Goal: Task Accomplishment & Management: Manage account settings

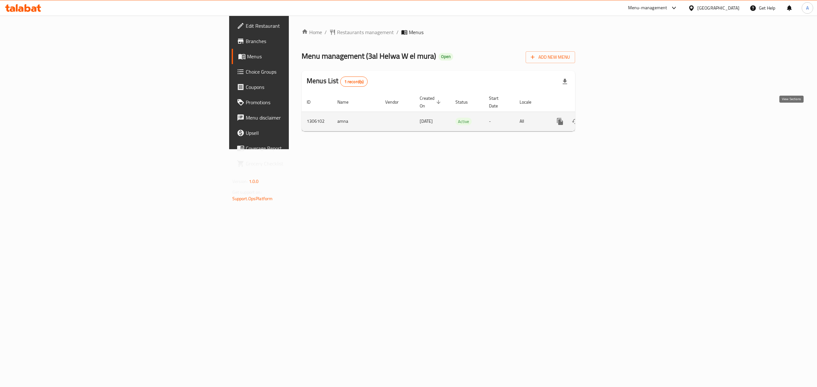
click at [610, 118] on icon "enhanced table" at bounding box center [606, 122] width 8 height 8
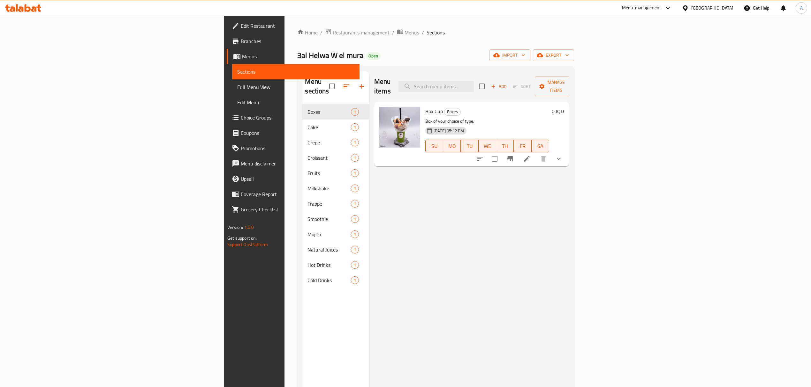
click at [227, 36] on link "Branches" at bounding box center [293, 41] width 133 height 15
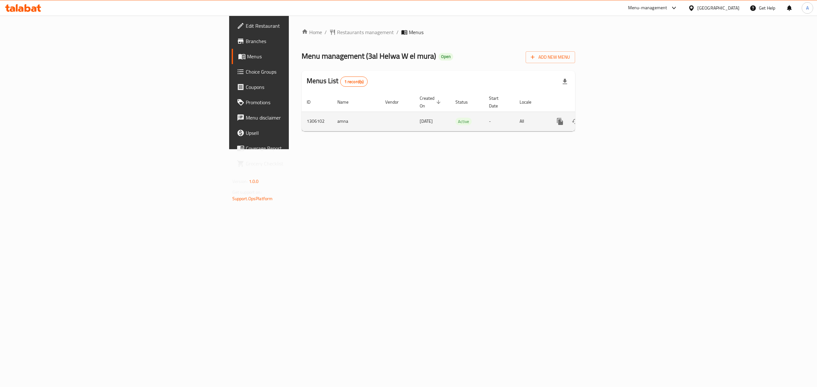
click at [614, 114] on link "enhanced table" at bounding box center [605, 121] width 15 height 15
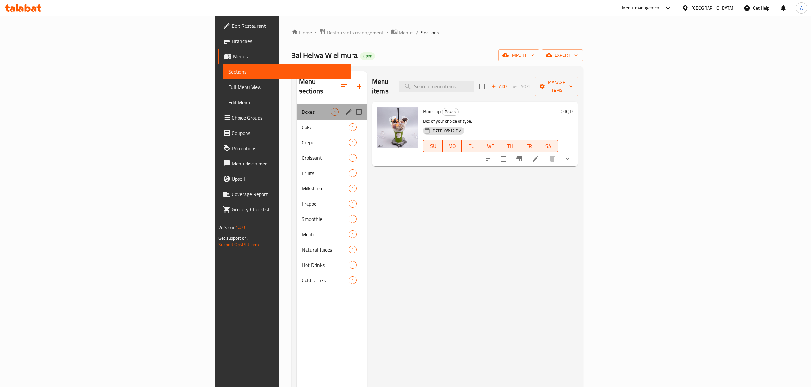
click at [296, 109] on div "Boxes 1" at bounding box center [331, 111] width 70 height 15
click at [302, 123] on span "Cake" at bounding box center [316, 127] width 29 height 8
click at [302, 139] on span "Crepe" at bounding box center [316, 143] width 29 height 8
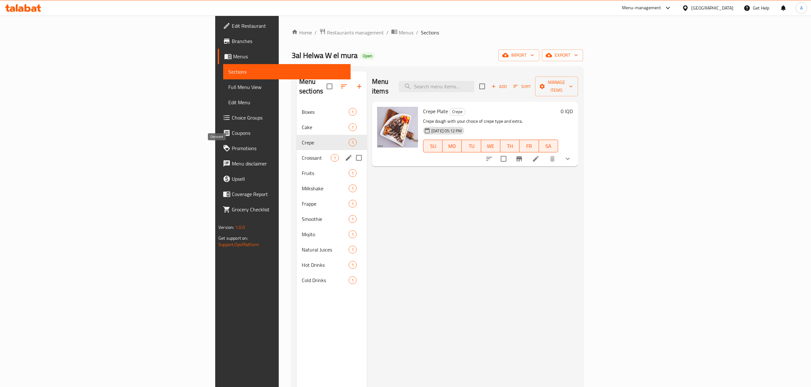
click at [296, 153] on div "Croissant 1" at bounding box center [331, 157] width 70 height 15
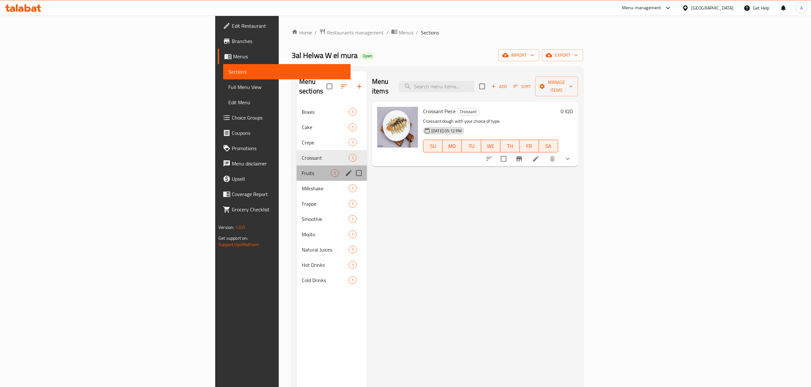
click at [296, 169] on div "Fruits 1" at bounding box center [331, 173] width 70 height 15
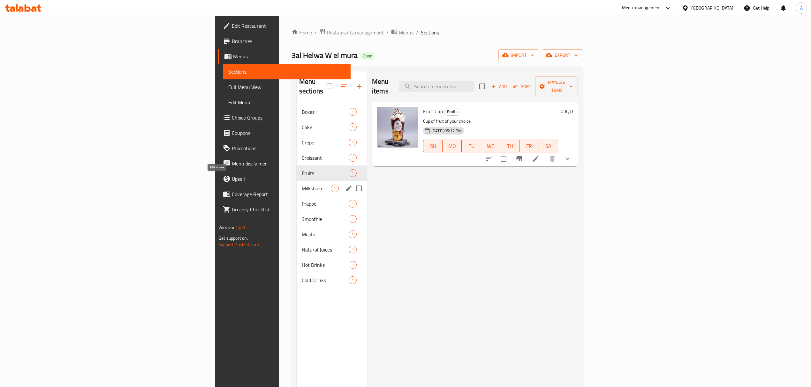
click at [302, 185] on span "Milkshake" at bounding box center [316, 189] width 29 height 8
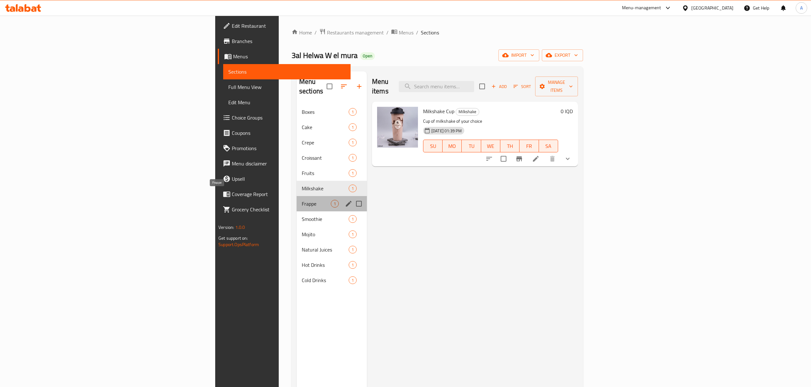
click at [302, 200] on span "Frappe" at bounding box center [316, 204] width 29 height 8
click at [296, 214] on div "Smoothie 1" at bounding box center [331, 219] width 70 height 15
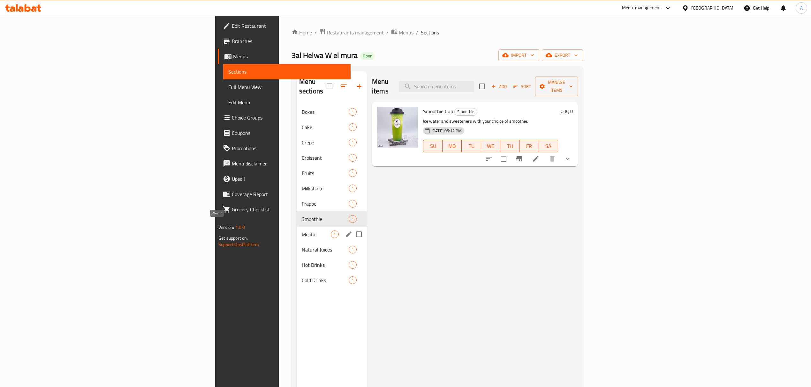
click at [302, 231] on span "Mojito" at bounding box center [316, 235] width 29 height 8
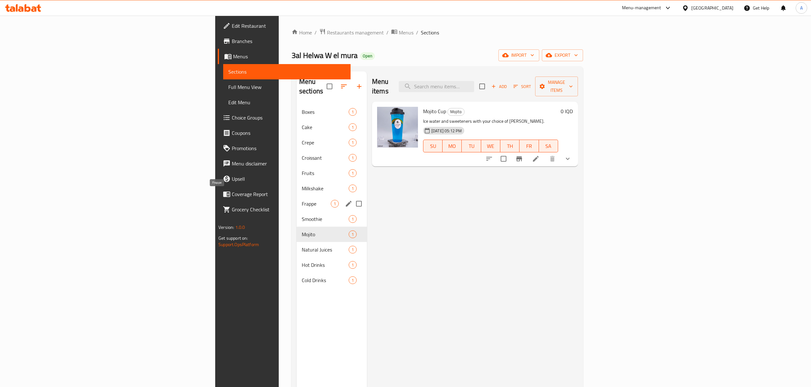
click at [302, 200] on span "Frappe" at bounding box center [316, 204] width 29 height 8
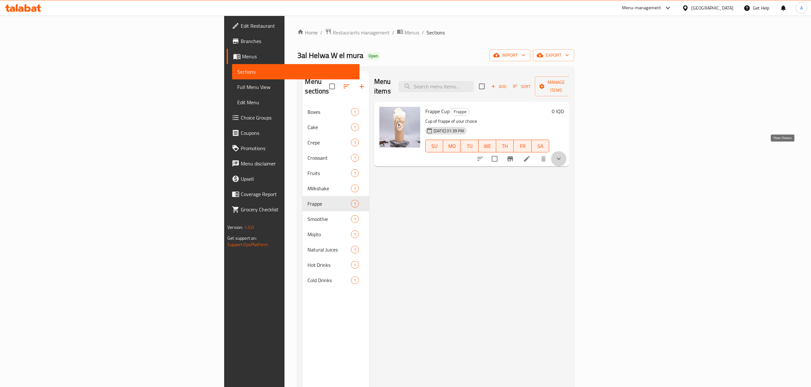
click at [562, 155] on icon "show more" at bounding box center [559, 159] width 8 height 8
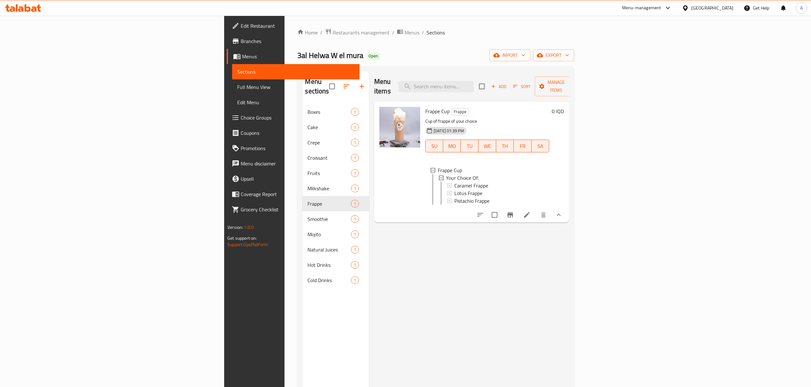
scroll to position [1, 0]
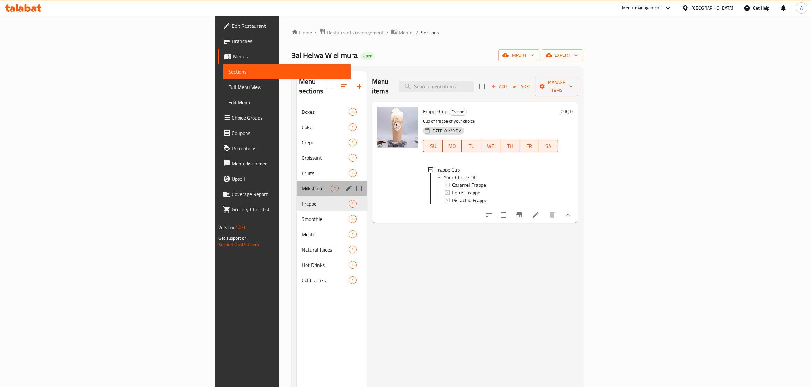
click at [302, 185] on span "Milkshake" at bounding box center [316, 189] width 29 height 8
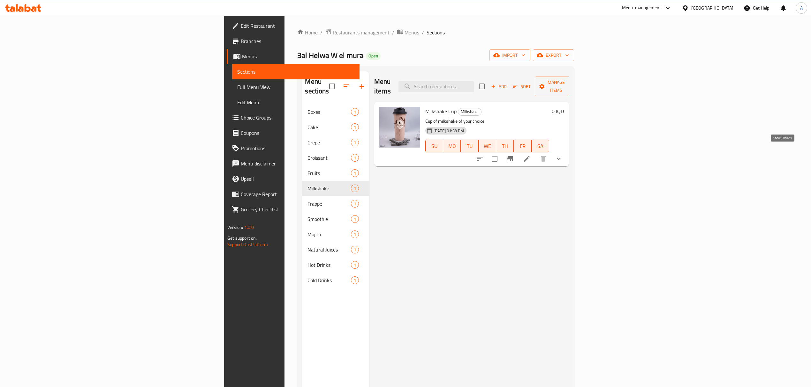
click at [562, 155] on icon "show more" at bounding box center [559, 159] width 8 height 8
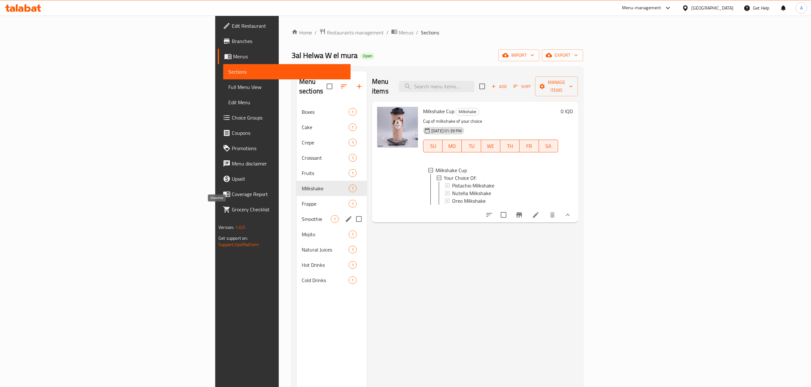
click at [302, 215] on span "Smoothie" at bounding box center [316, 219] width 29 height 8
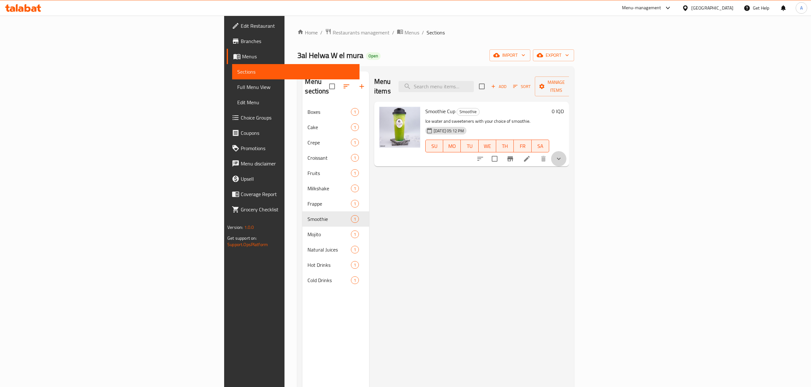
click at [566, 151] on button "show more" at bounding box center [558, 158] width 15 height 15
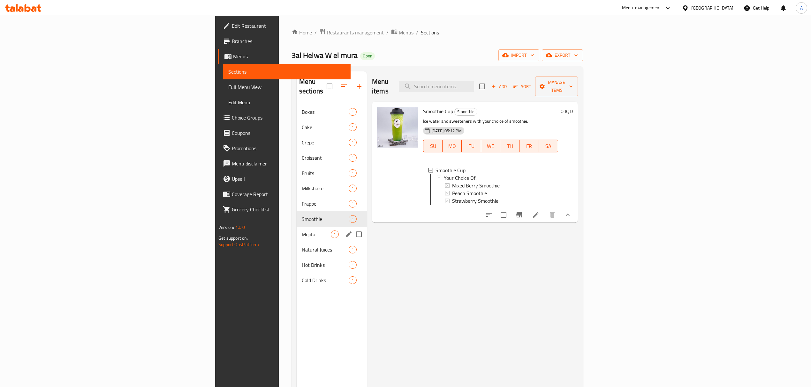
click at [296, 230] on div "Mojito 1" at bounding box center [331, 234] width 70 height 15
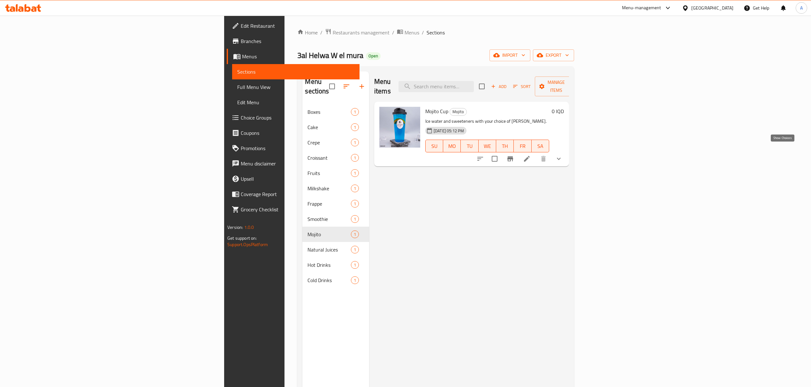
click at [560, 158] on icon "show more" at bounding box center [559, 159] width 4 height 2
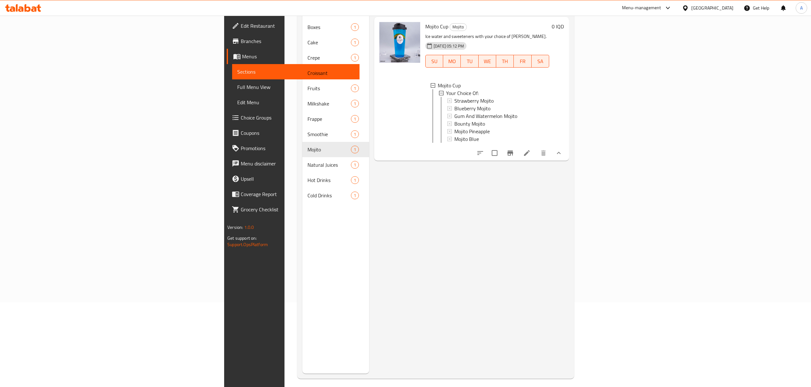
scroll to position [1, 0]
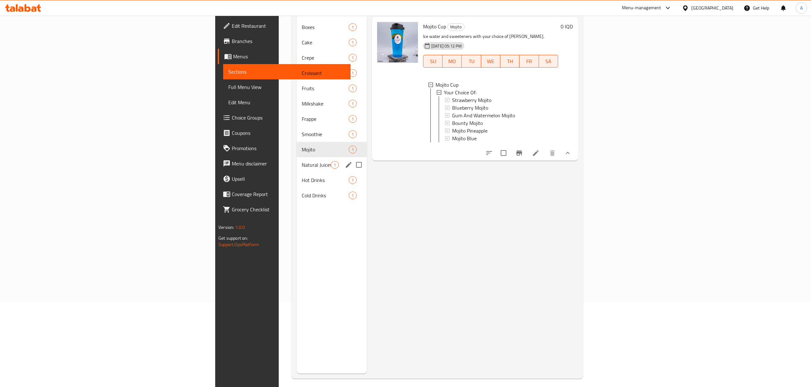
click at [296, 157] on div "Natural Juices 1" at bounding box center [331, 164] width 70 height 15
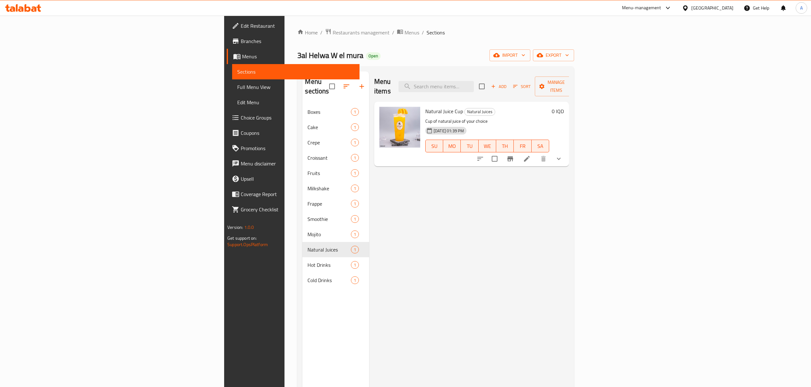
click at [566, 151] on button "show more" at bounding box center [558, 158] width 15 height 15
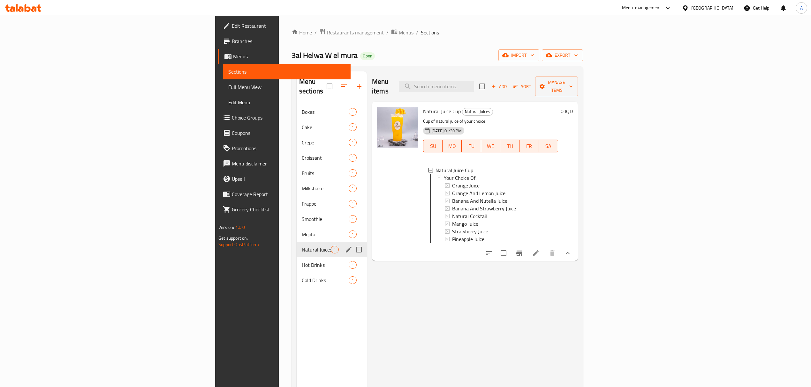
click at [302, 261] on span "Hot Drinks" at bounding box center [325, 265] width 47 height 8
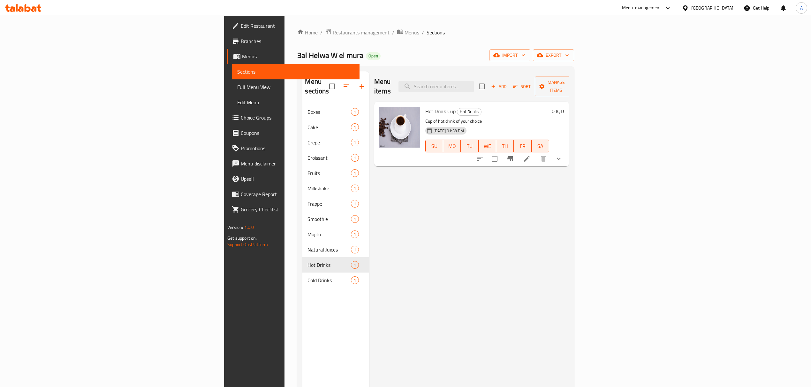
click at [566, 151] on button "show more" at bounding box center [558, 158] width 15 height 15
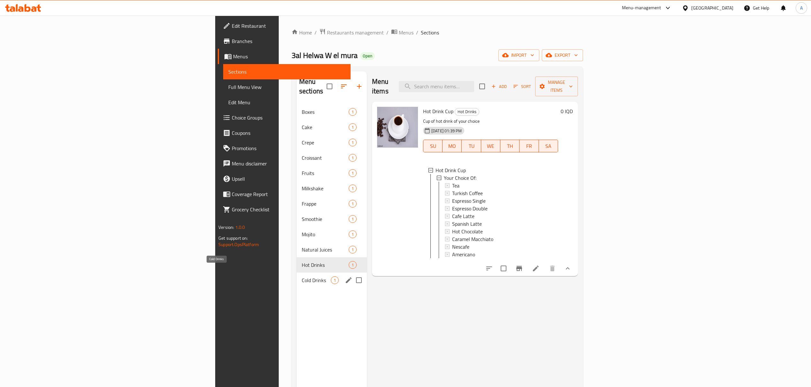
click at [302, 277] on span "Cold Drinks" at bounding box center [316, 281] width 29 height 8
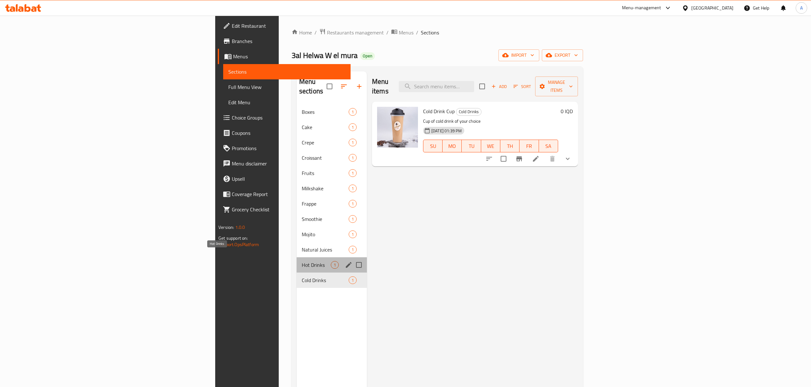
click at [302, 261] on span "Hot Drinks" at bounding box center [316, 265] width 29 height 8
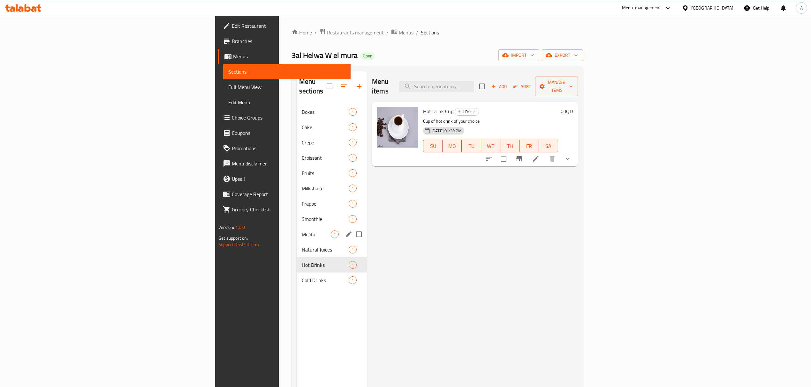
click at [296, 231] on div "Mojito 1" at bounding box center [331, 234] width 70 height 15
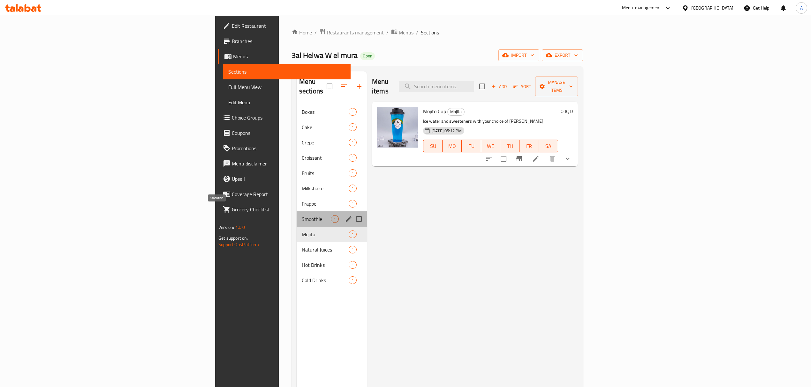
click at [302, 215] on span "Smoothie" at bounding box center [316, 219] width 29 height 8
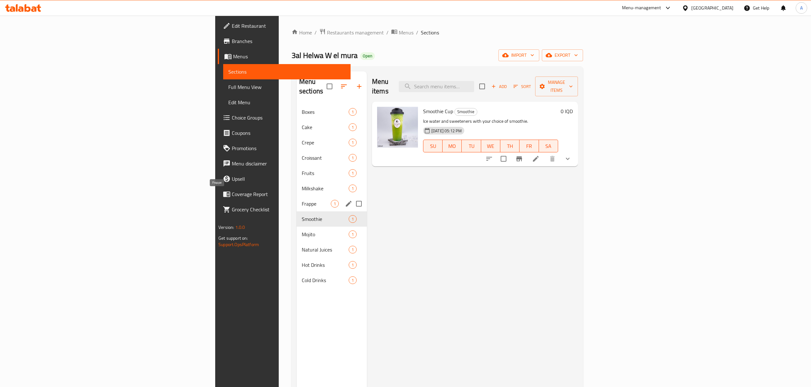
click at [302, 185] on span "Milkshake" at bounding box center [325, 189] width 47 height 8
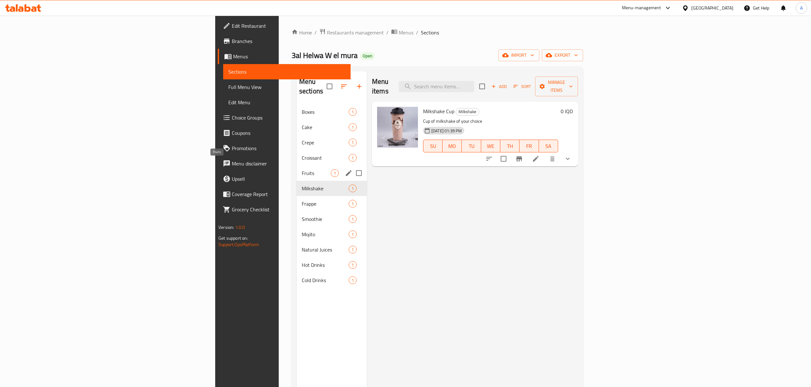
click at [302, 169] on span "Fruits" at bounding box center [316, 173] width 29 height 8
click at [302, 154] on span "Croissant" at bounding box center [325, 158] width 47 height 8
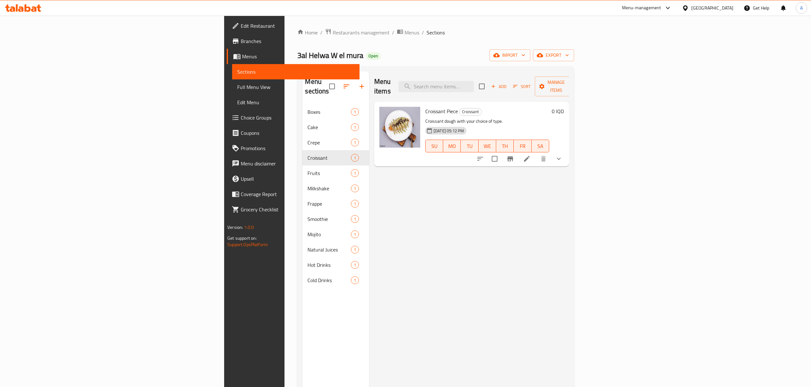
click at [566, 155] on button "show more" at bounding box center [558, 158] width 15 height 15
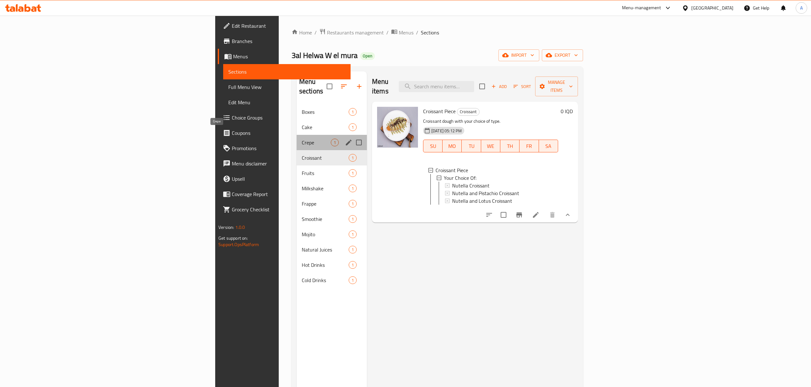
click at [302, 139] on span "Crepe" at bounding box center [316, 143] width 29 height 8
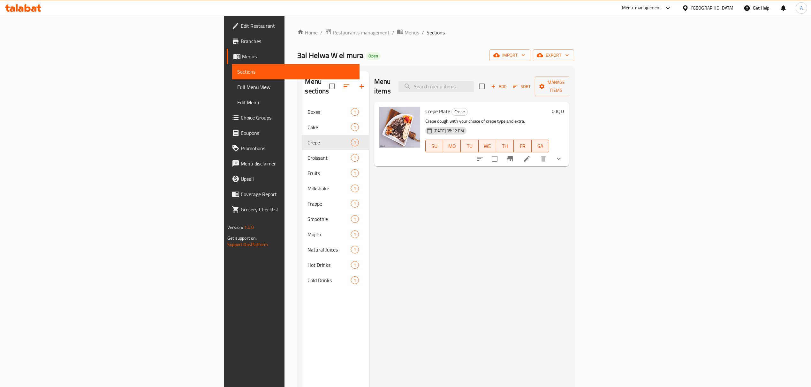
click at [562, 155] on icon "show more" at bounding box center [559, 159] width 8 height 8
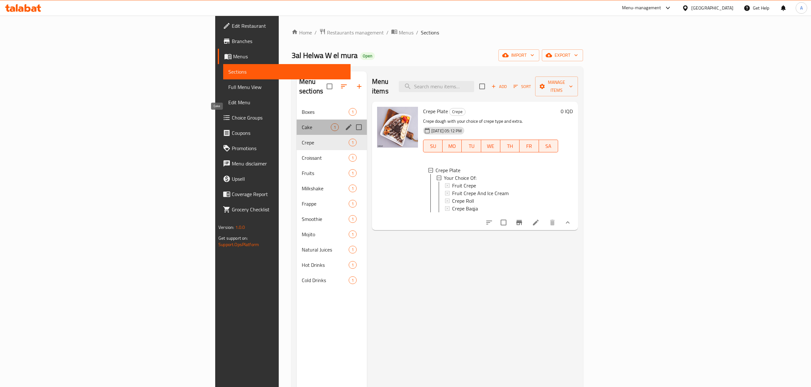
click at [302, 123] on span "Cake" at bounding box center [316, 127] width 29 height 8
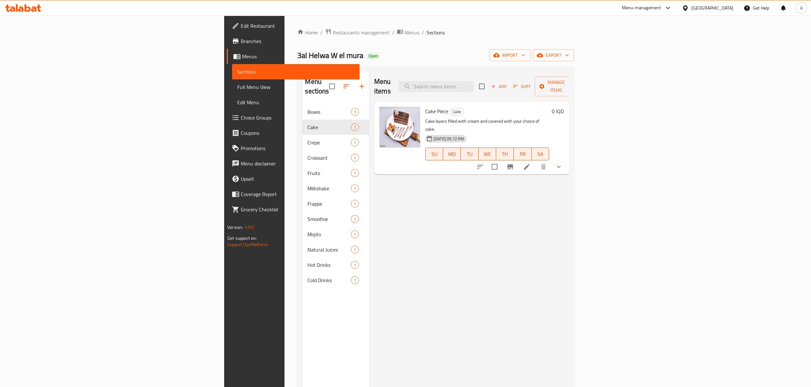
click at [566, 159] on button "show more" at bounding box center [558, 166] width 15 height 15
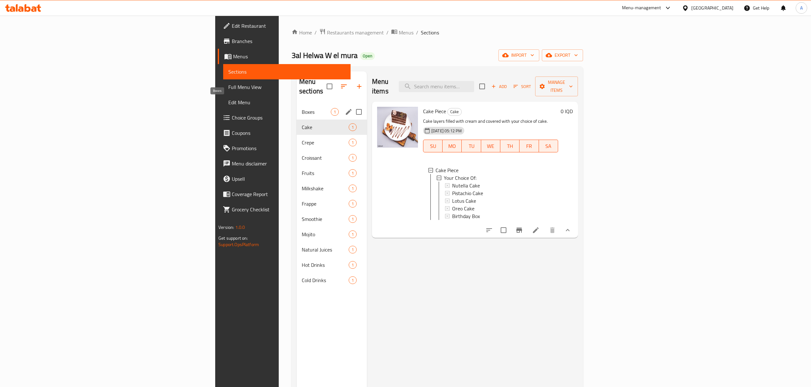
click at [302, 108] on span "Boxes" at bounding box center [316, 112] width 29 height 8
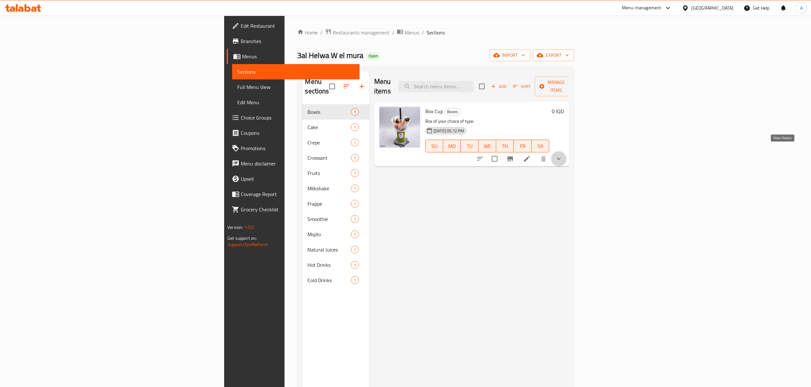
click at [562, 155] on icon "show more" at bounding box center [559, 159] width 8 height 8
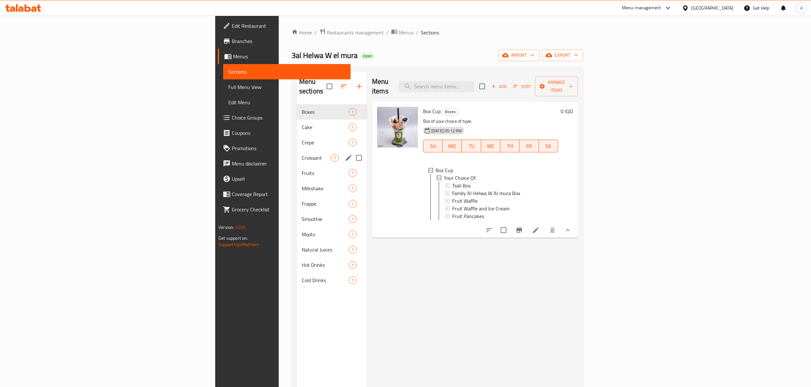
click at [296, 153] on div "Croissant 1" at bounding box center [331, 157] width 70 height 15
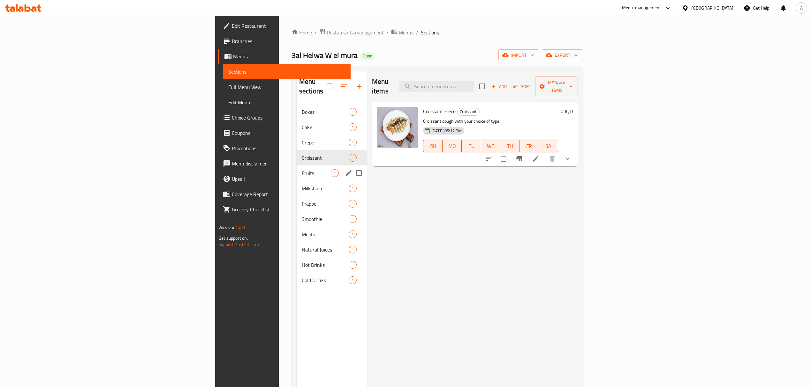
click at [302, 169] on span "Fruits" at bounding box center [316, 173] width 29 height 8
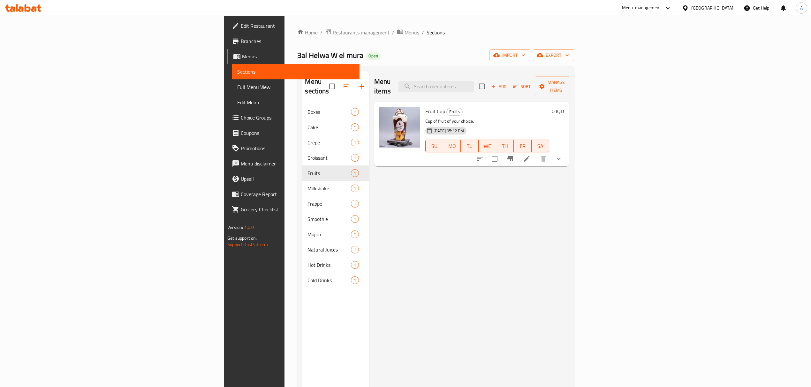
click at [562, 155] on icon "show more" at bounding box center [559, 159] width 8 height 8
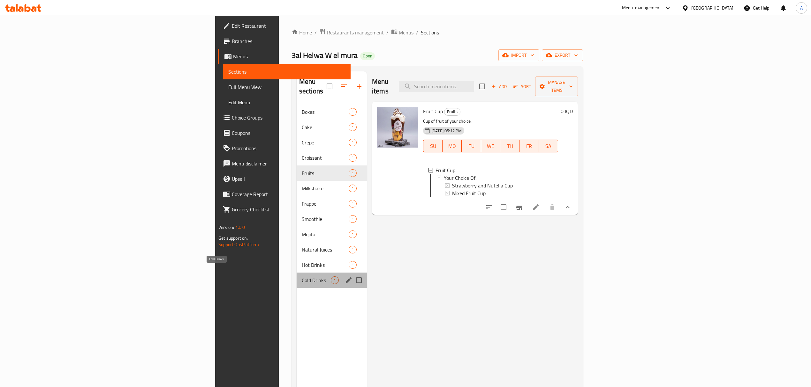
click at [302, 277] on span "Cold Drinks" at bounding box center [316, 281] width 29 height 8
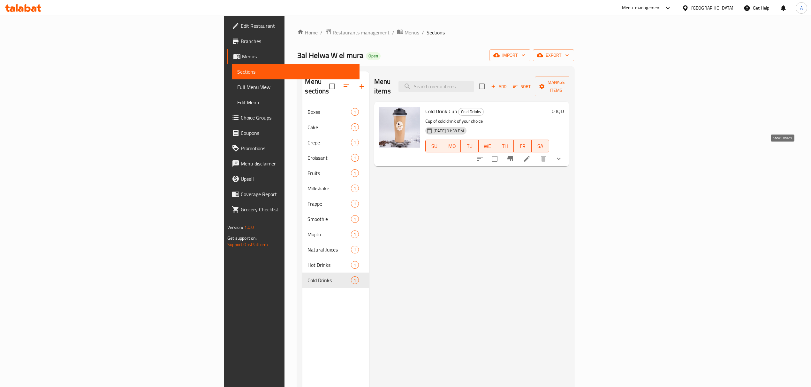
click at [562, 155] on icon "show more" at bounding box center [559, 159] width 8 height 8
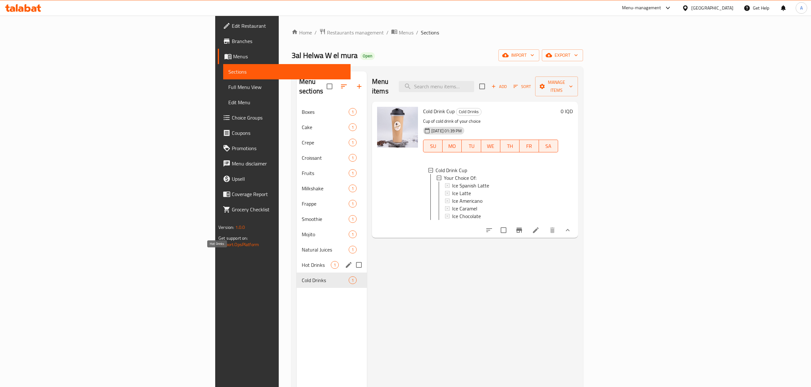
click at [302, 261] on span "Hot Drinks" at bounding box center [316, 265] width 29 height 8
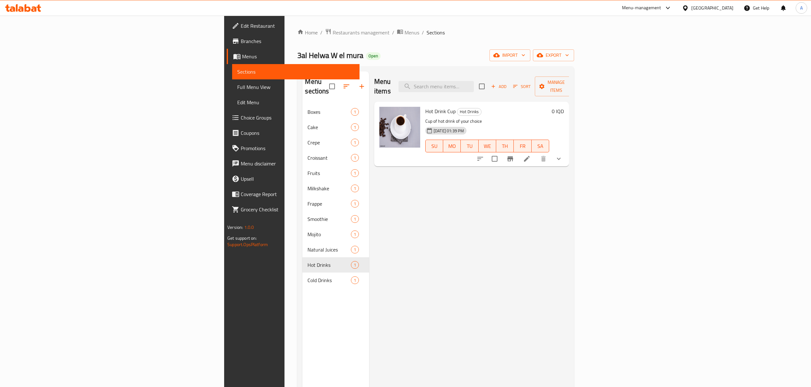
click at [566, 151] on button "show more" at bounding box center [558, 158] width 15 height 15
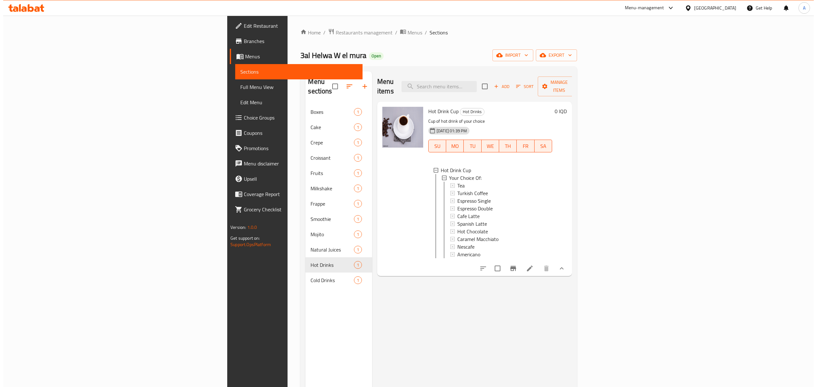
scroll to position [1, 0]
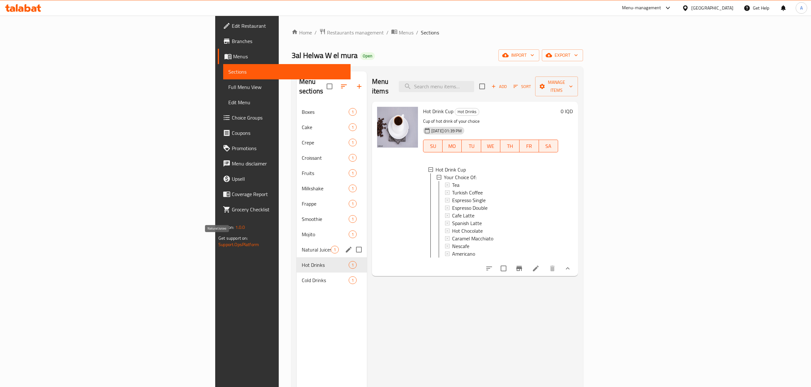
click at [302, 246] on span "Natural Juices" at bounding box center [316, 250] width 29 height 8
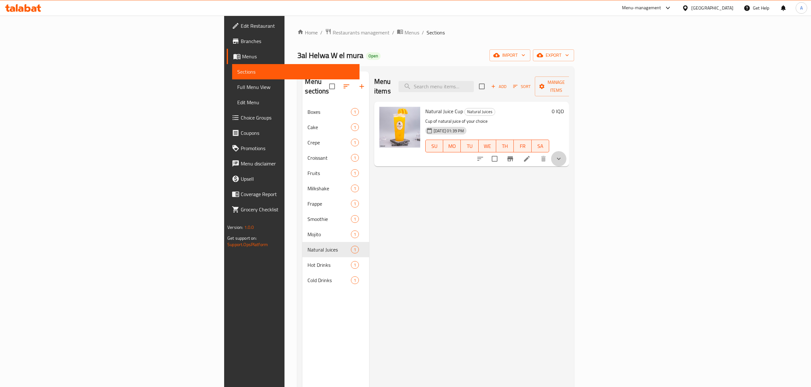
click at [566, 151] on button "show more" at bounding box center [558, 158] width 15 height 15
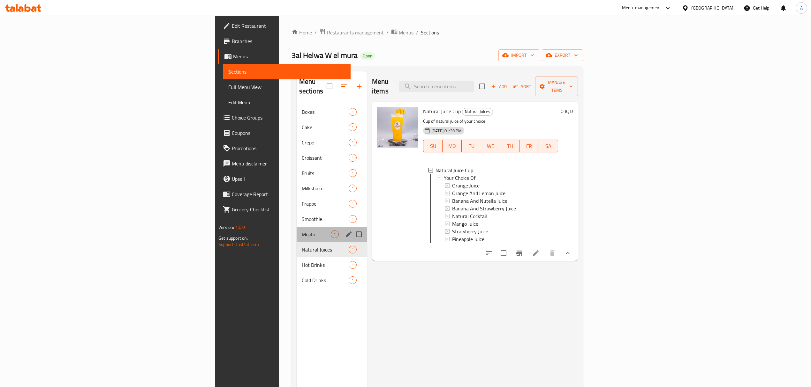
click at [296, 232] on div "Mojito 1" at bounding box center [331, 234] width 70 height 15
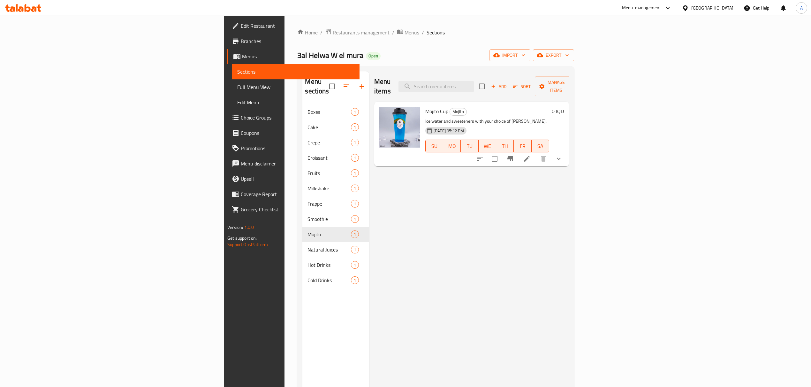
click at [562, 155] on icon "show more" at bounding box center [559, 159] width 8 height 8
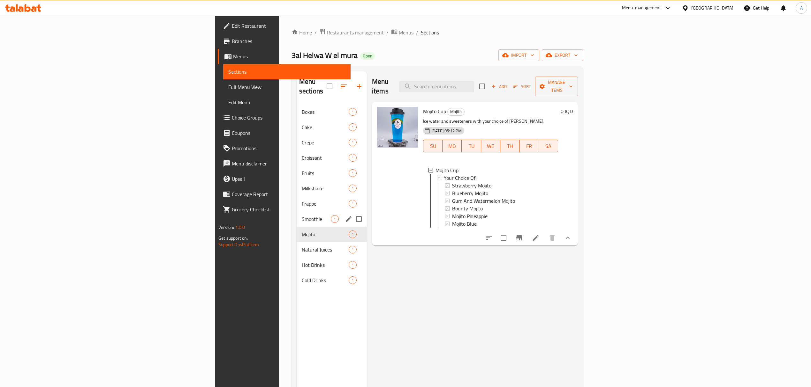
click at [296, 216] on div "Smoothie 1" at bounding box center [331, 219] width 70 height 15
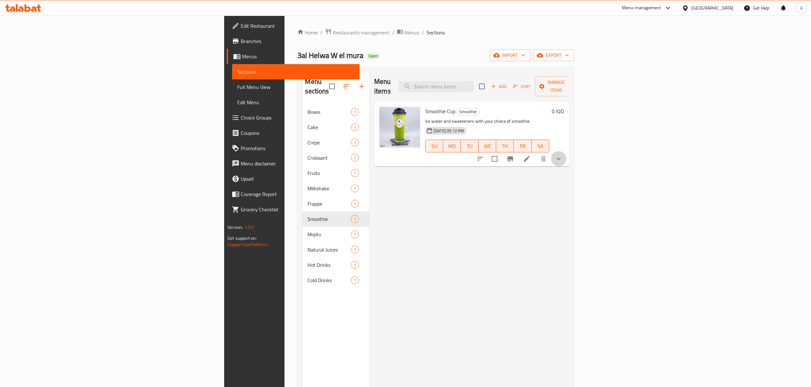
click at [566, 151] on button "show more" at bounding box center [558, 158] width 15 height 15
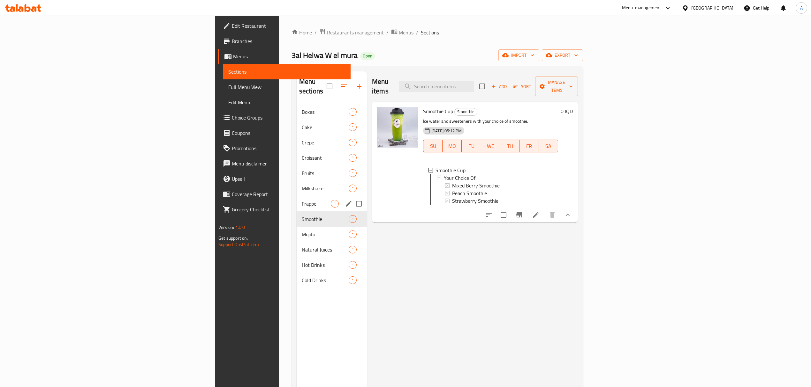
click at [296, 200] on div "Frappe 1" at bounding box center [331, 203] width 70 height 15
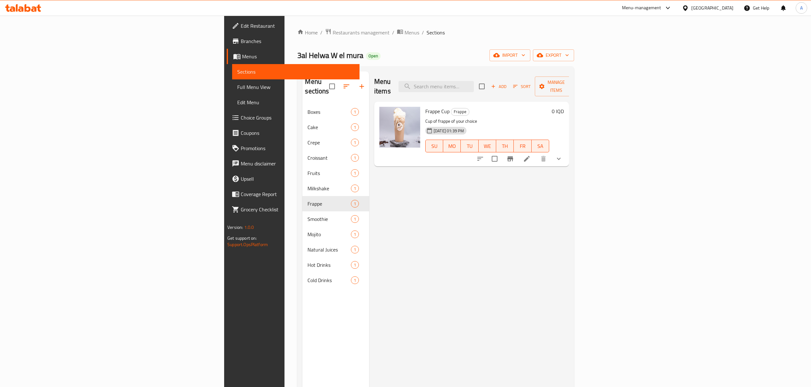
click at [562, 155] on icon "show more" at bounding box center [559, 159] width 8 height 8
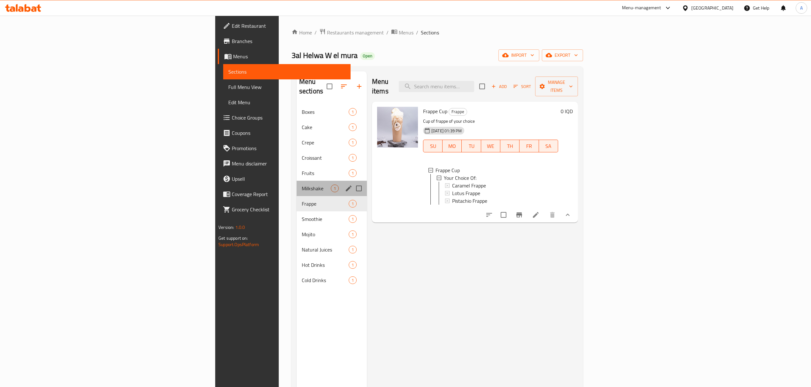
click at [296, 184] on div "Milkshake 1" at bounding box center [331, 188] width 70 height 15
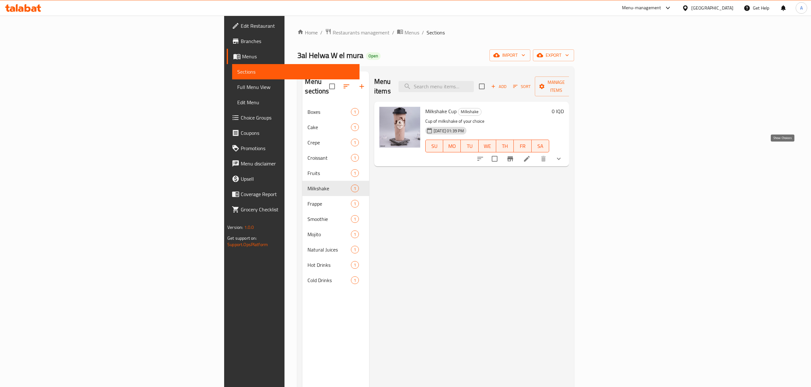
click at [566, 151] on button "show more" at bounding box center [558, 158] width 15 height 15
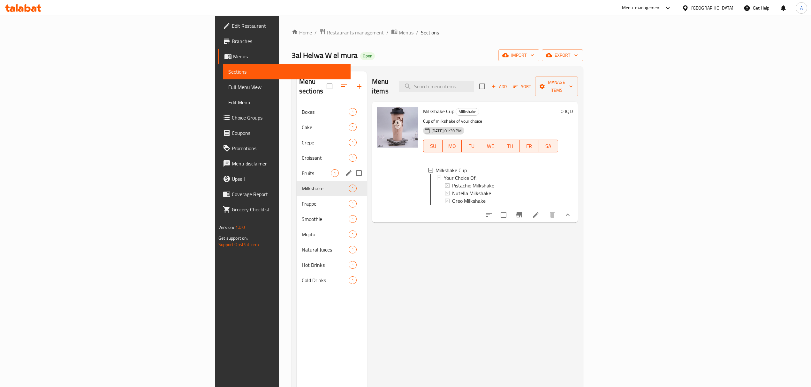
click at [296, 168] on div "Fruits 1" at bounding box center [331, 173] width 70 height 15
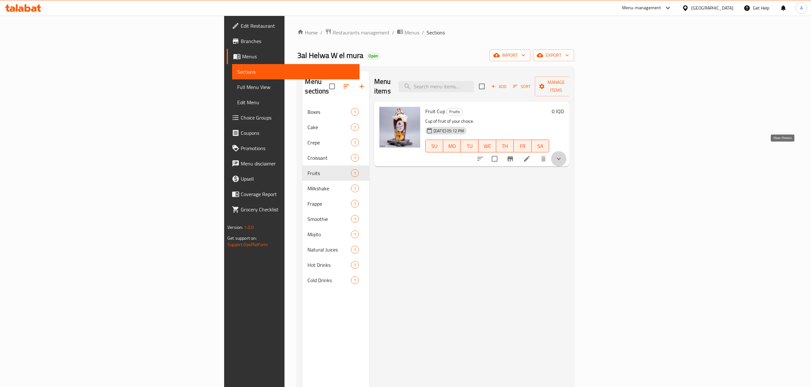
click at [562, 155] on icon "show more" at bounding box center [559, 159] width 8 height 8
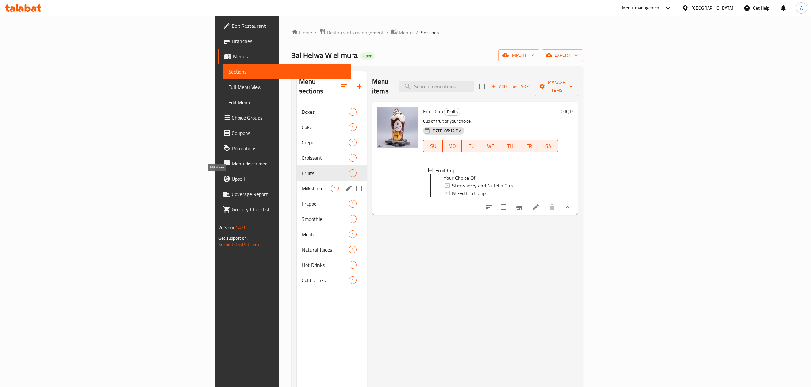
click at [302, 185] on span "Milkshake" at bounding box center [316, 189] width 29 height 8
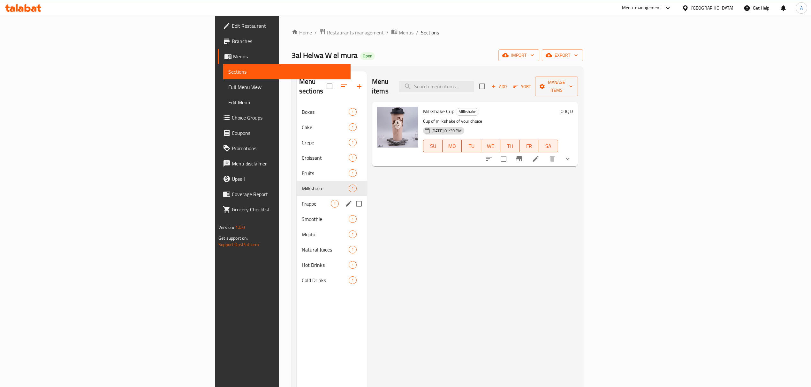
click at [302, 200] on span "Frappe" at bounding box center [316, 204] width 29 height 8
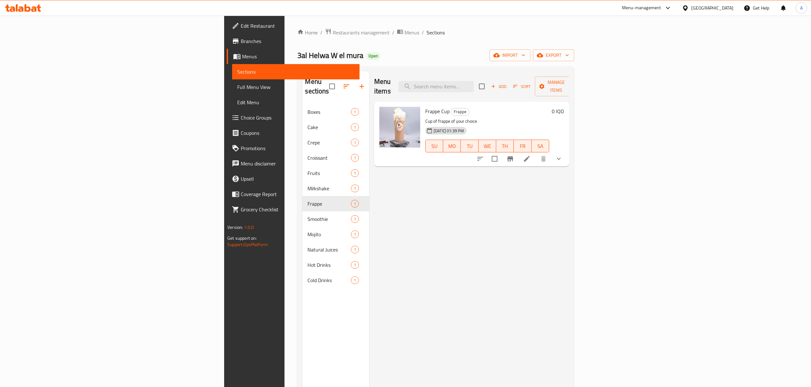
click at [573, 149] on div "Menu sections Boxes 1 Cake 1 Crepe 1 Croissant 1 Fruits 1 Milkshake 1 Frappe 1 …" at bounding box center [435, 265] width 276 height 398
click at [566, 151] on button "show more" at bounding box center [558, 158] width 15 height 15
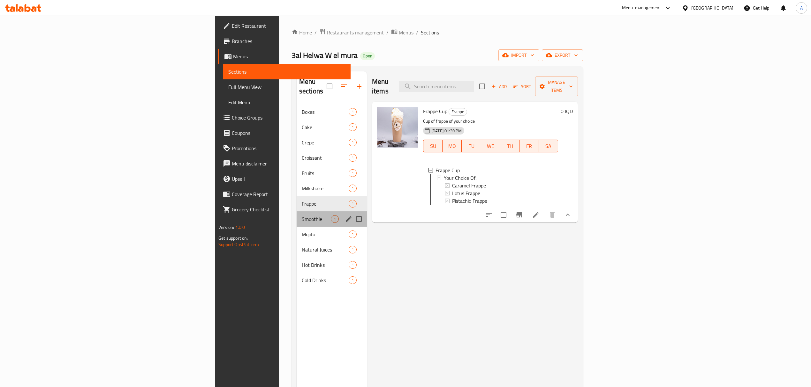
click at [296, 215] on div "Smoothie 1" at bounding box center [331, 219] width 70 height 15
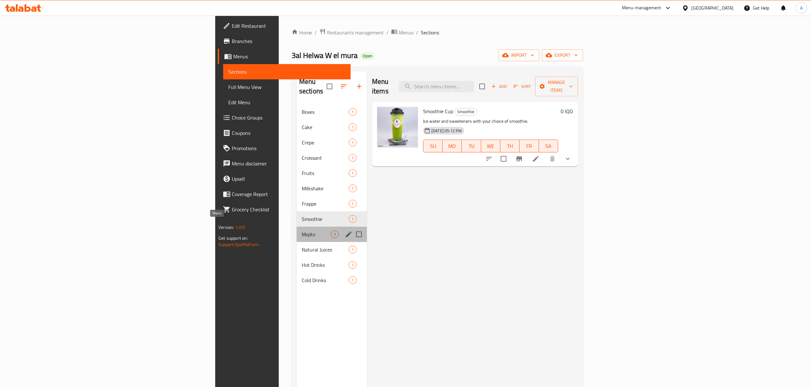
click at [302, 231] on span "Mojito" at bounding box center [316, 235] width 29 height 8
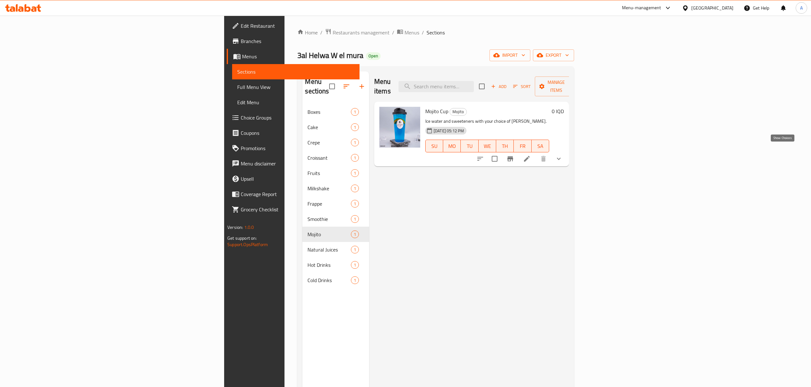
click at [562, 155] on icon "show more" at bounding box center [559, 159] width 8 height 8
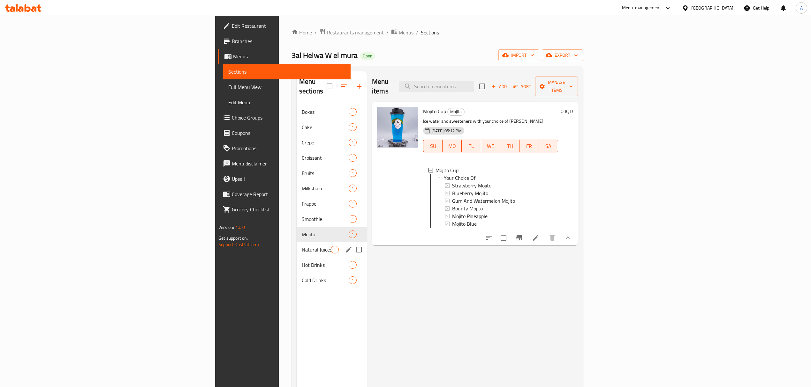
click at [302, 246] on span "Natural Juices" at bounding box center [316, 250] width 29 height 8
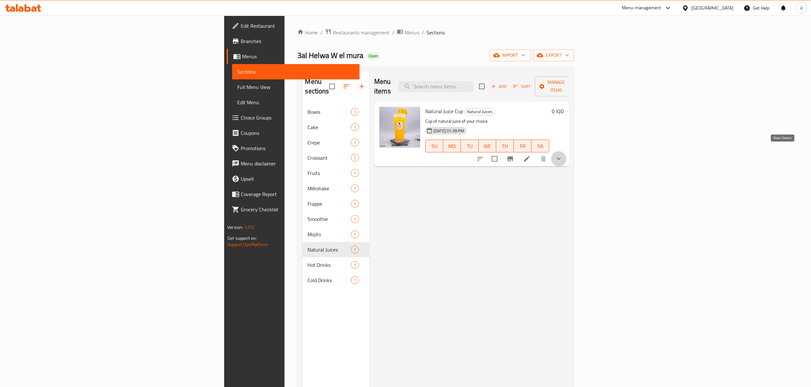
click at [562, 155] on icon "show more" at bounding box center [559, 159] width 8 height 8
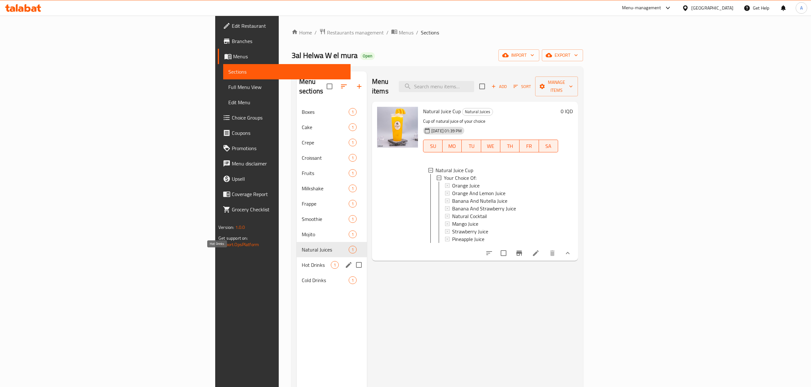
click at [302, 261] on span "Hot Drinks" at bounding box center [316, 265] width 29 height 8
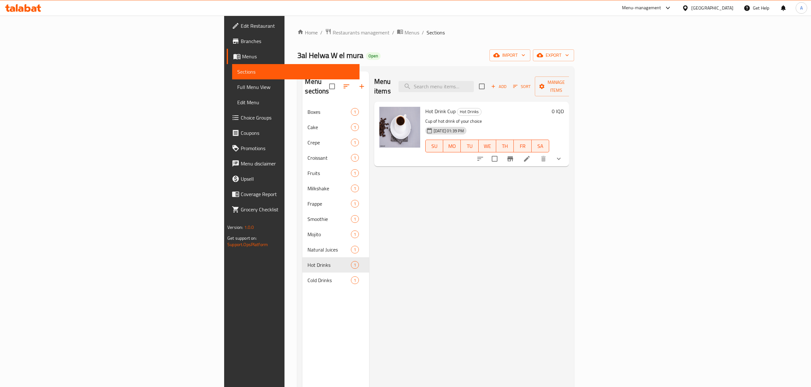
click at [569, 147] on div "Hot Drink Cup Hot Drinks Cup of hot drink of your choice 17-08-2025 01:39 PM SU…" at bounding box center [471, 134] width 195 height 65
click at [569, 146] on div "Hot Drink Cup Hot Drinks Cup of hot drink of your choice 17-08-2025 01:39 PM SU…" at bounding box center [471, 134] width 195 height 65
click at [562, 155] on icon "show more" at bounding box center [559, 159] width 8 height 8
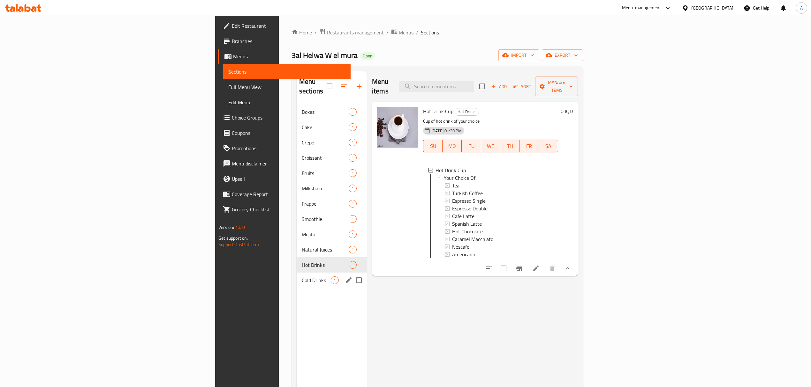
click at [296, 273] on div "Cold Drinks 1" at bounding box center [331, 280] width 70 height 15
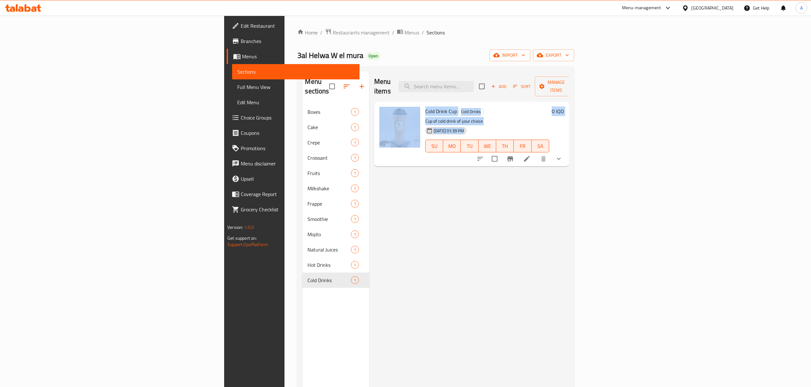
click at [569, 205] on div "Menu items Add Sort Manage items Cold Drink Cup Cold Drinks Cup of cold drink o…" at bounding box center [469, 264] width 200 height 387
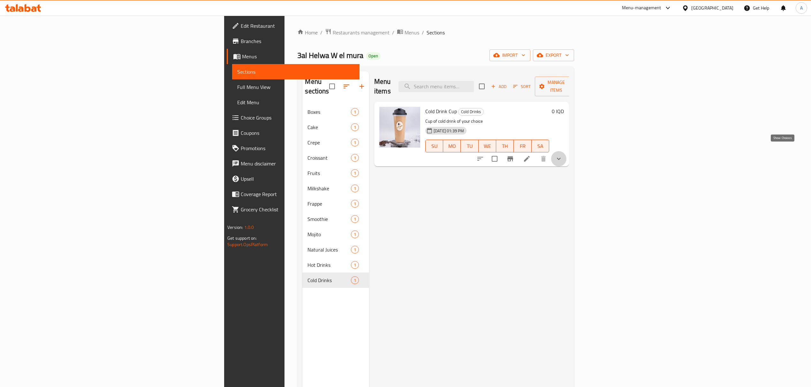
click at [562, 155] on icon "show more" at bounding box center [559, 159] width 8 height 8
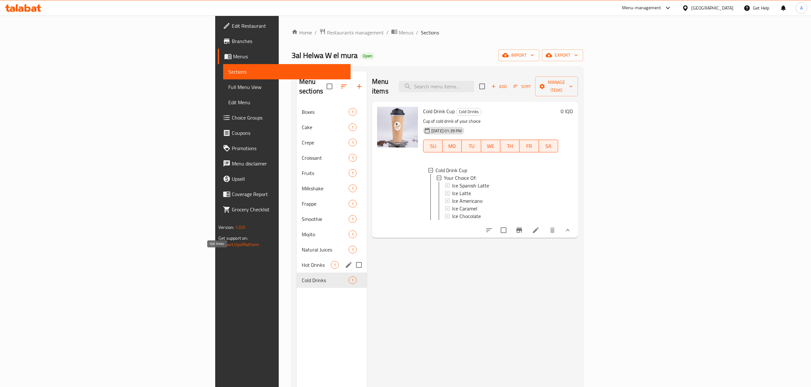
click at [302, 261] on span "Hot Drinks" at bounding box center [316, 265] width 29 height 8
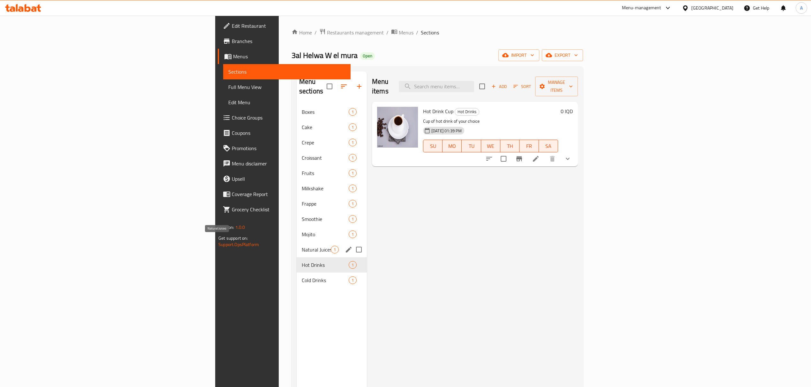
click at [302, 246] on span "Natural Juices" at bounding box center [316, 250] width 29 height 8
click at [296, 232] on div "Mojito 1" at bounding box center [331, 234] width 70 height 15
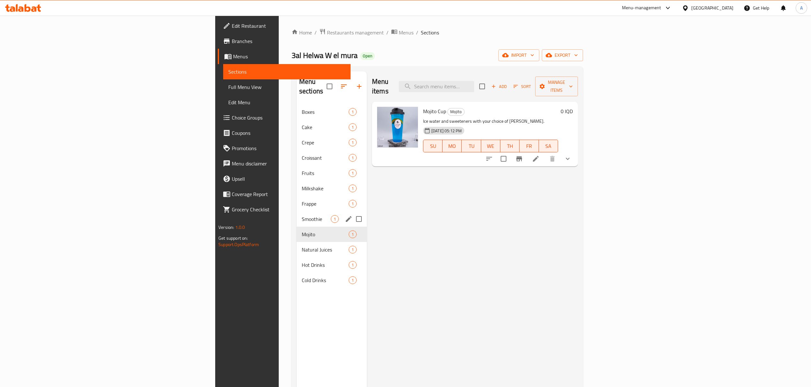
click at [302, 215] on span "Smoothie" at bounding box center [316, 219] width 29 height 8
click at [296, 200] on div "Frappe 1" at bounding box center [331, 203] width 70 height 15
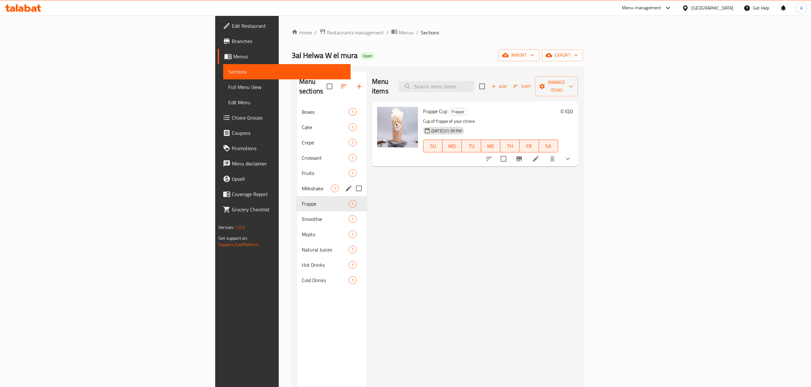
click at [302, 185] on span "Milkshake" at bounding box center [316, 189] width 29 height 8
click at [296, 166] on div "Fruits 1" at bounding box center [331, 173] width 70 height 15
click at [296, 153] on div "Croissant 1" at bounding box center [331, 157] width 70 height 15
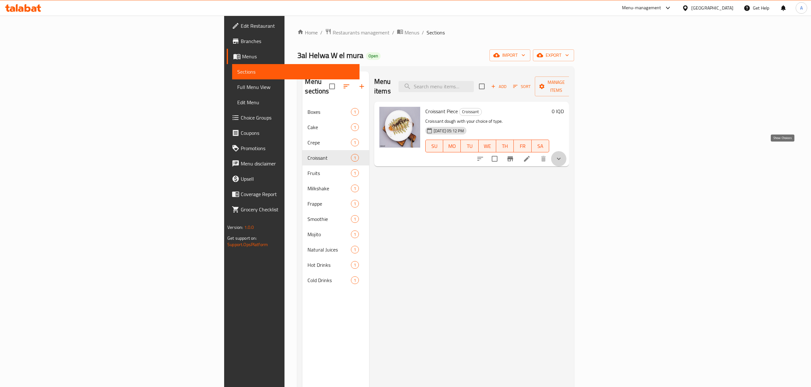
click at [562, 155] on icon "show more" at bounding box center [559, 159] width 8 height 8
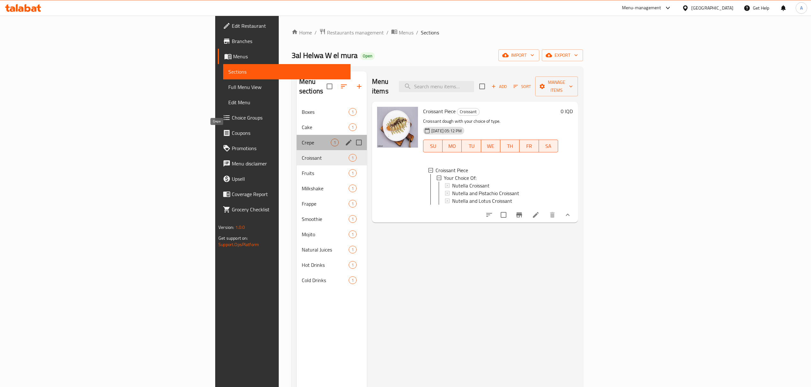
click at [302, 139] on span "Crepe" at bounding box center [316, 143] width 29 height 8
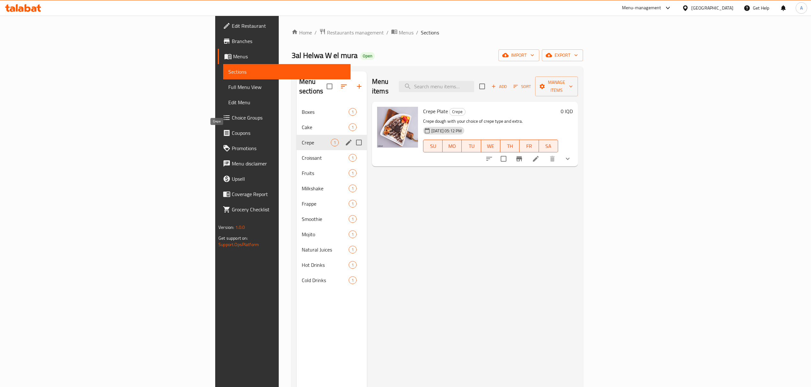
click at [302, 123] on span "Cake" at bounding box center [325, 127] width 47 height 8
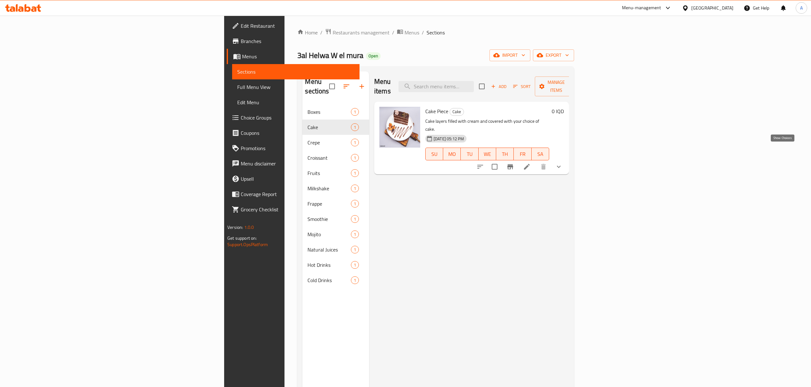
click at [562, 163] on icon "show more" at bounding box center [559, 167] width 8 height 8
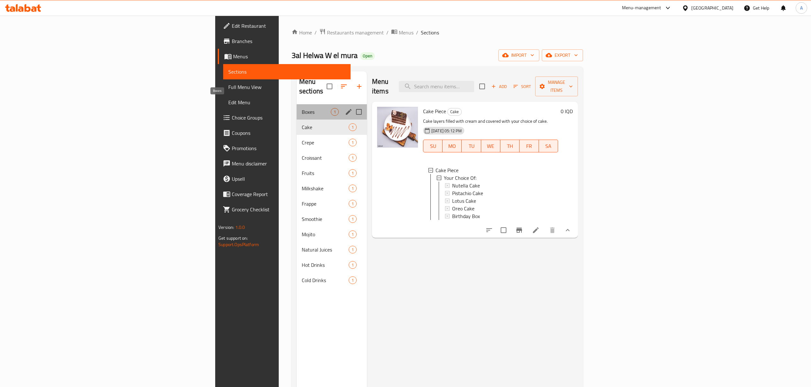
click at [302, 108] on span "Boxes" at bounding box center [316, 112] width 29 height 8
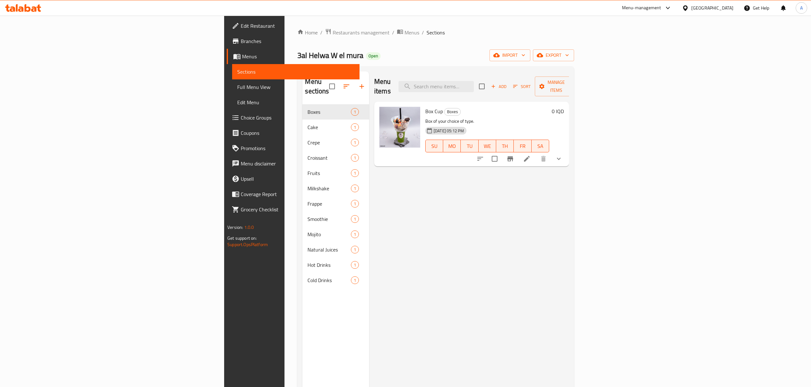
click at [564, 142] on div "0 IQD" at bounding box center [556, 134] width 15 height 55
click at [562, 155] on icon "show more" at bounding box center [559, 159] width 8 height 8
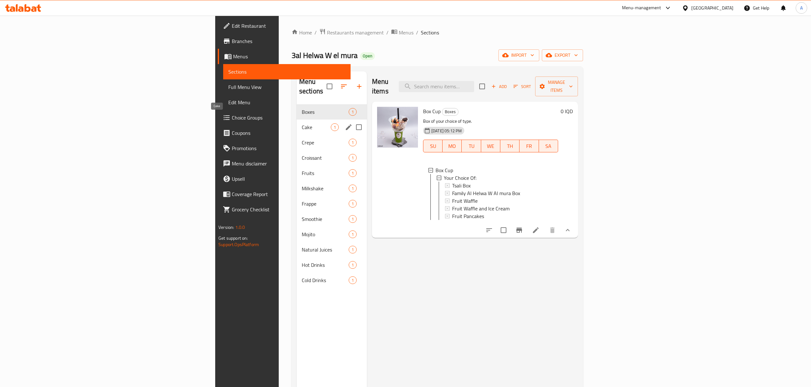
click at [302, 123] on span "Cake" at bounding box center [316, 127] width 29 height 8
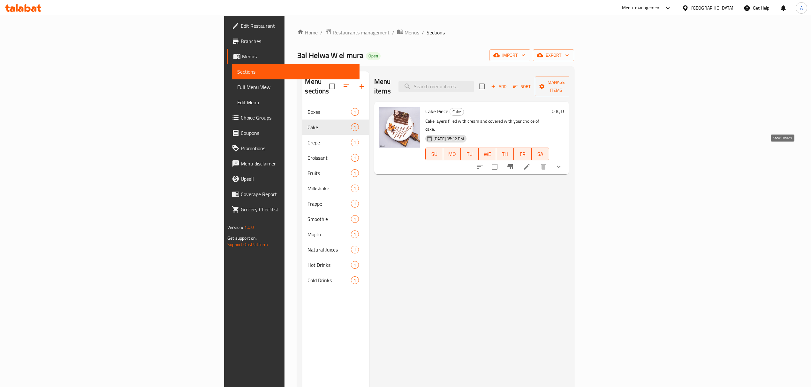
click at [562, 163] on icon "show more" at bounding box center [559, 167] width 8 height 8
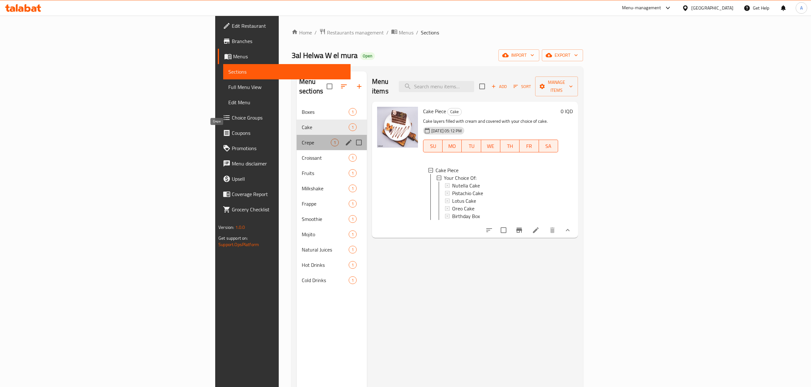
click at [302, 139] on span "Crepe" at bounding box center [316, 143] width 29 height 8
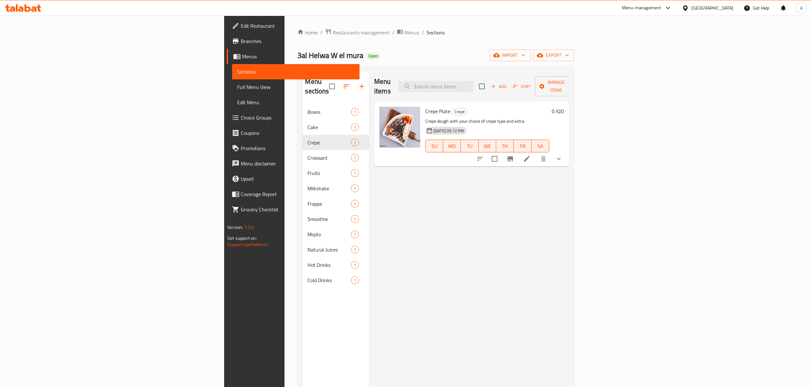
click at [566, 151] on button "show more" at bounding box center [558, 158] width 15 height 15
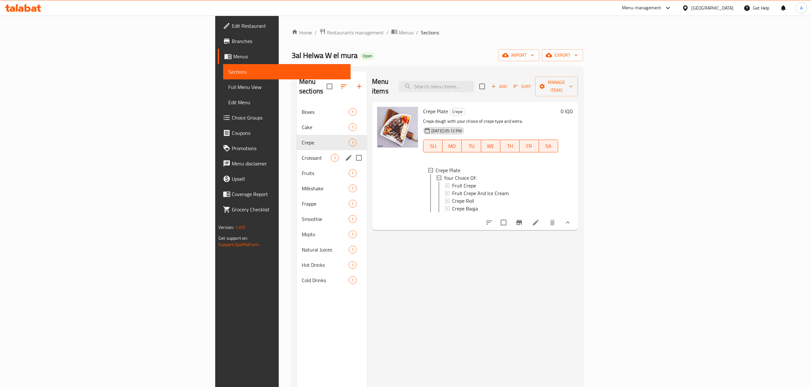
click at [302, 154] on span "Croissant" at bounding box center [316, 158] width 29 height 8
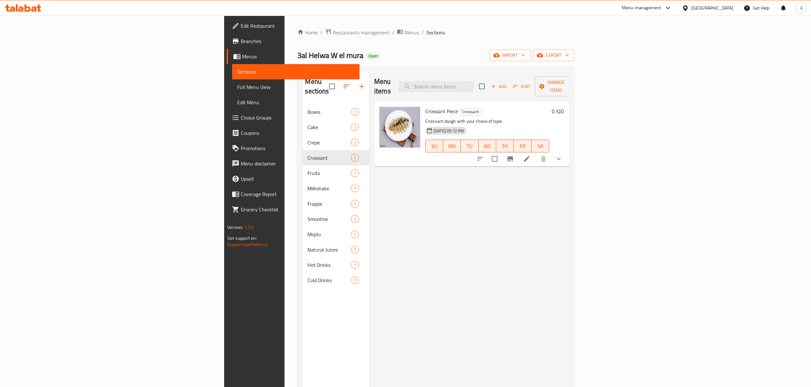
click at [566, 156] on button "show more" at bounding box center [558, 158] width 15 height 15
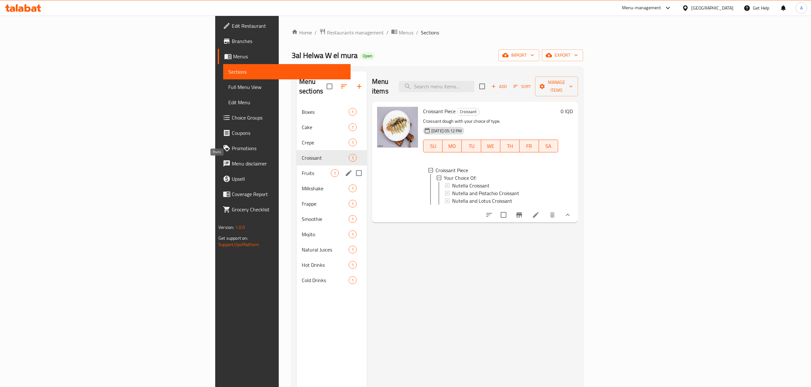
click at [302, 169] on span "Fruits" at bounding box center [316, 173] width 29 height 8
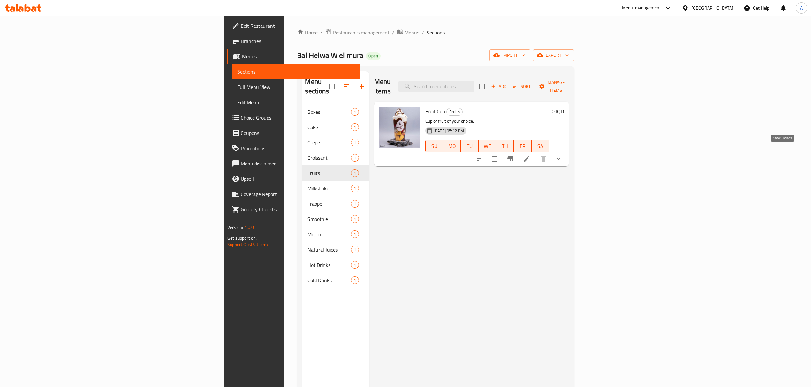
click at [562, 155] on icon "show more" at bounding box center [559, 159] width 8 height 8
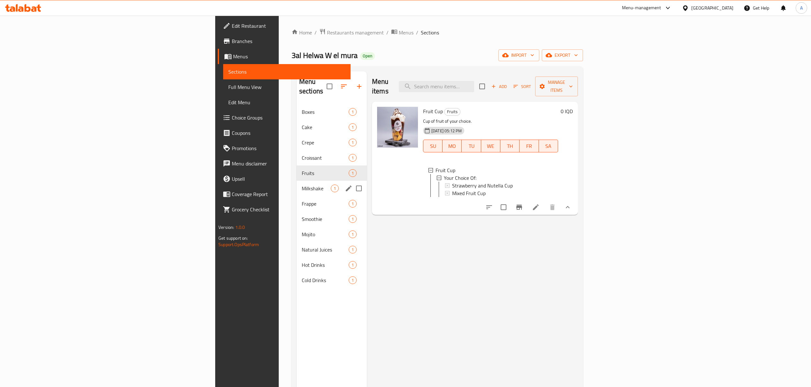
click at [296, 184] on div "Milkshake 1" at bounding box center [331, 188] width 70 height 15
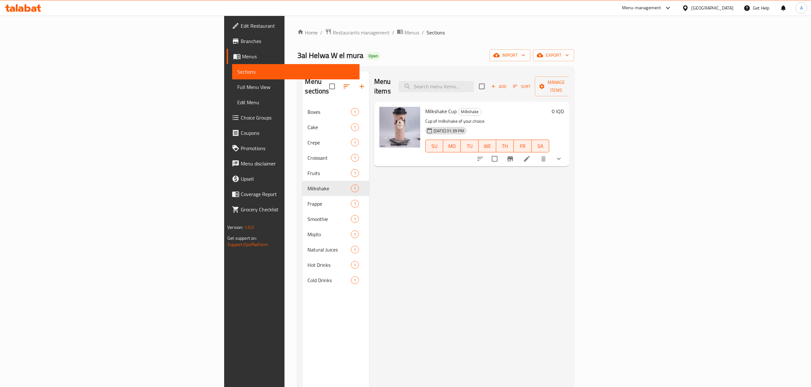
click at [562, 155] on icon "show more" at bounding box center [559, 159] width 8 height 8
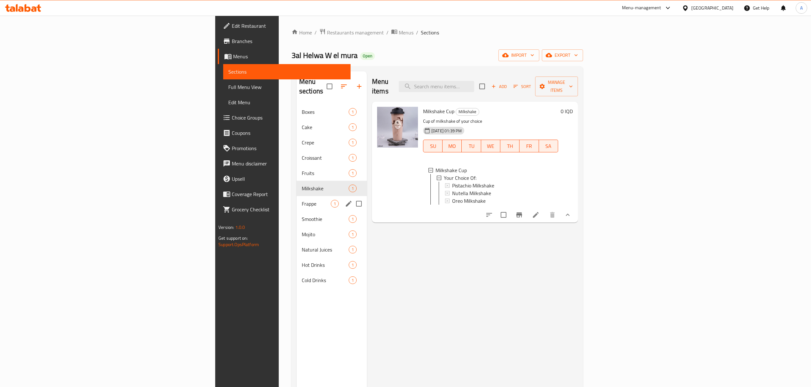
click at [296, 200] on div "Frappe 1" at bounding box center [331, 203] width 70 height 15
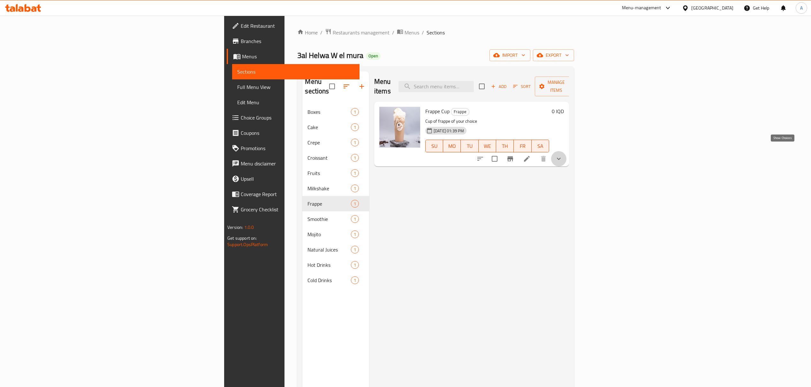
click at [562, 155] on icon "show more" at bounding box center [559, 159] width 8 height 8
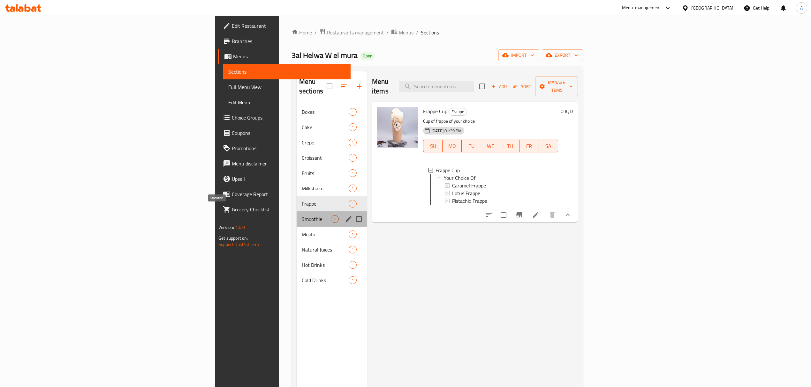
click at [302, 215] on span "Smoothie" at bounding box center [316, 219] width 29 height 8
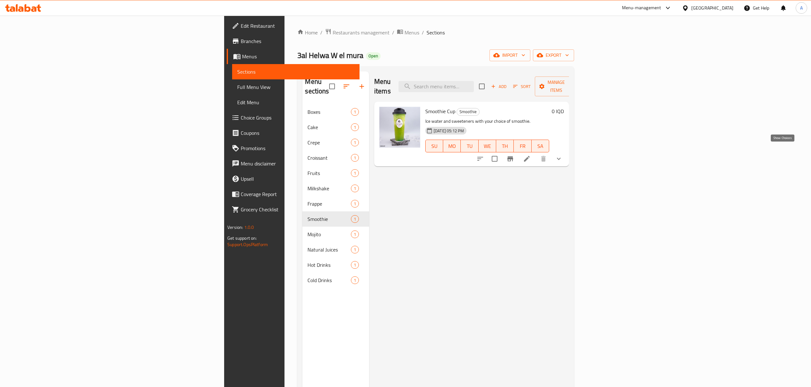
click at [562, 155] on icon "show more" at bounding box center [559, 159] width 8 height 8
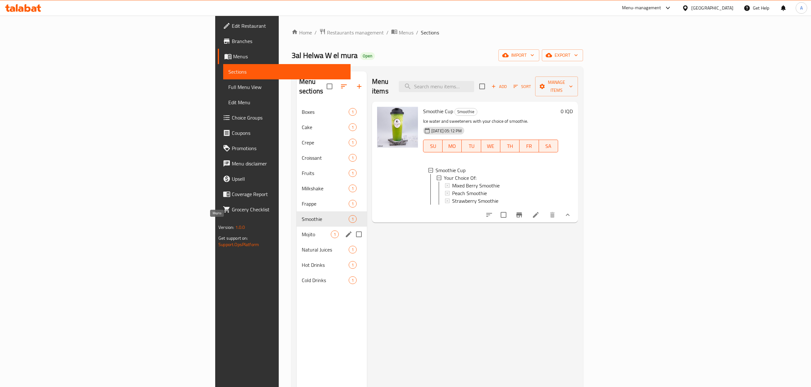
click at [302, 231] on span "Mojito" at bounding box center [316, 235] width 29 height 8
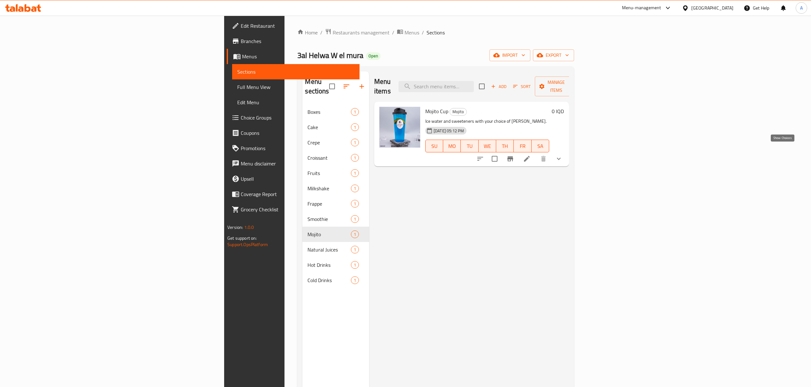
click at [562, 155] on icon "show more" at bounding box center [559, 159] width 8 height 8
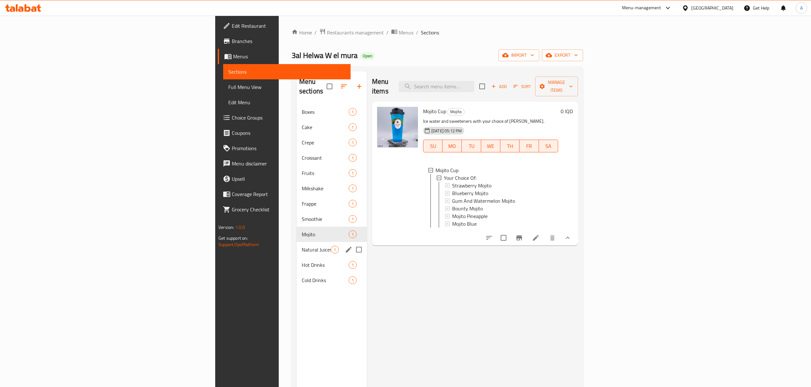
click at [296, 245] on div "Natural Juices 1" at bounding box center [331, 249] width 70 height 15
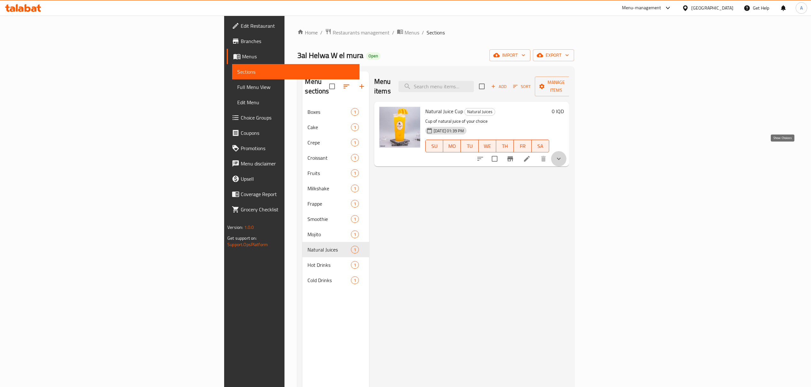
click at [562, 155] on icon "show more" at bounding box center [559, 159] width 8 height 8
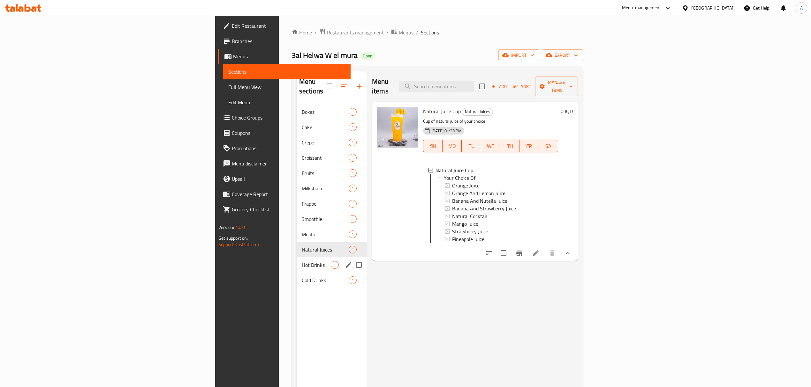
click at [296, 258] on div "Hot Drinks 1" at bounding box center [331, 265] width 70 height 15
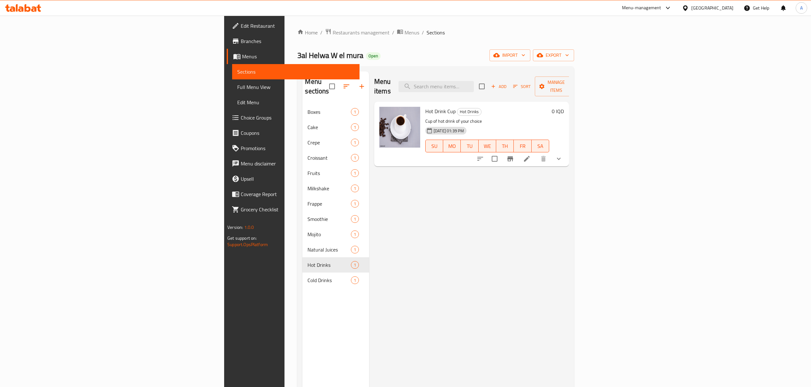
click at [566, 151] on button "show more" at bounding box center [558, 158] width 15 height 15
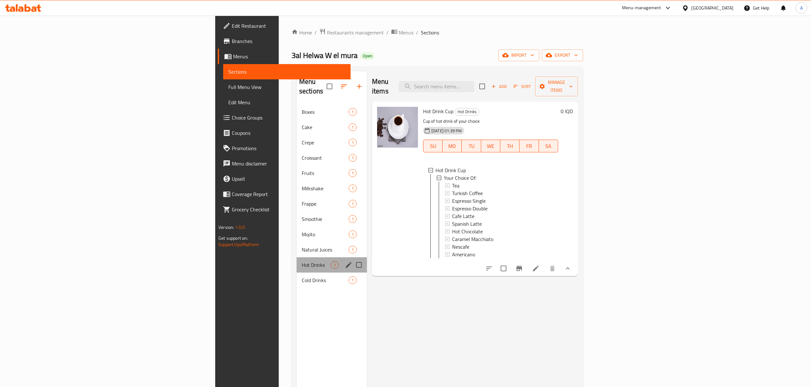
click at [296, 263] on div "Hot Drinks 1" at bounding box center [331, 265] width 70 height 15
click at [296, 273] on div "Cold Drinks 1" at bounding box center [331, 280] width 70 height 15
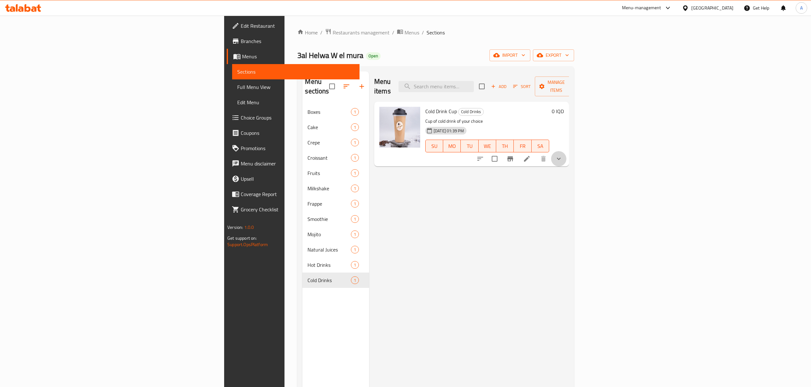
click at [566, 151] on button "show more" at bounding box center [558, 158] width 15 height 15
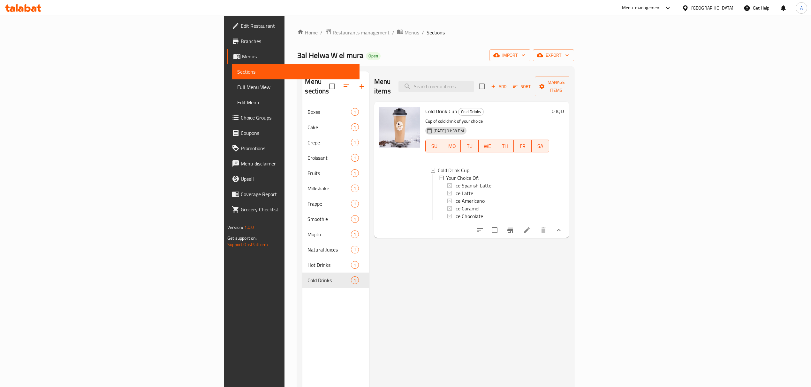
click at [284, 26] on div "Home / Restaurants management / Menus / Sections 3al Helwa W el mura Open impor…" at bounding box center [435, 246] width 302 height 461
click at [284, 27] on div "Home / Restaurants management / Menus / Sections 3al Helwa W el mura Open impor…" at bounding box center [435, 246] width 302 height 461
click at [333, 32] on span "Restaurants management" at bounding box center [361, 33] width 57 height 8
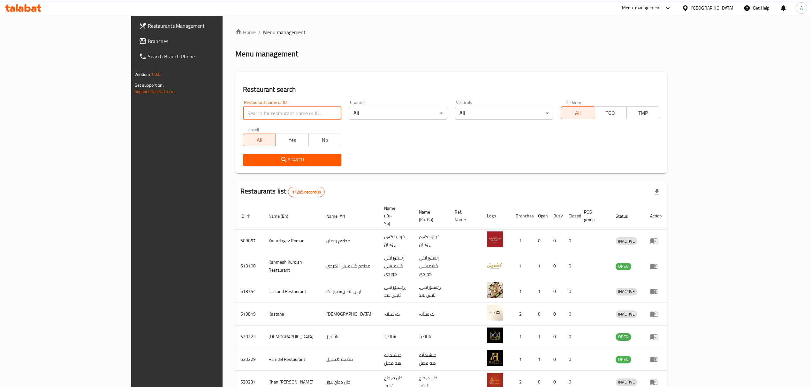
click at [243, 116] on input "search" at bounding box center [292, 113] width 98 height 13
paste input "Alsamadi Bakeries"
type input "Alsamadi Bakeries"
click at [280, 158] on icon "submit" at bounding box center [284, 160] width 8 height 8
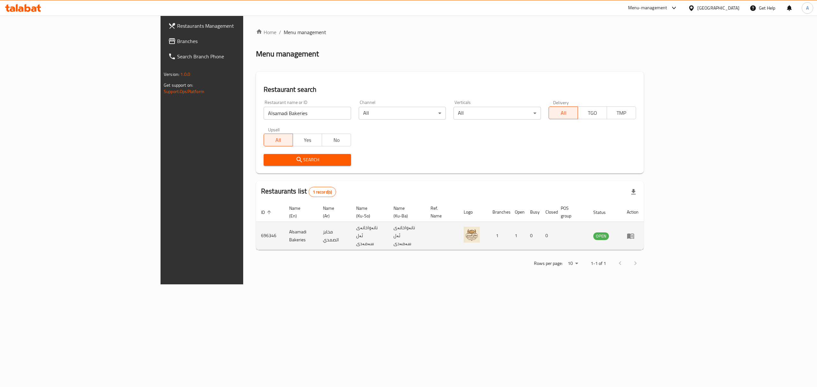
click at [634, 232] on icon "enhanced table" at bounding box center [631, 236] width 8 height 8
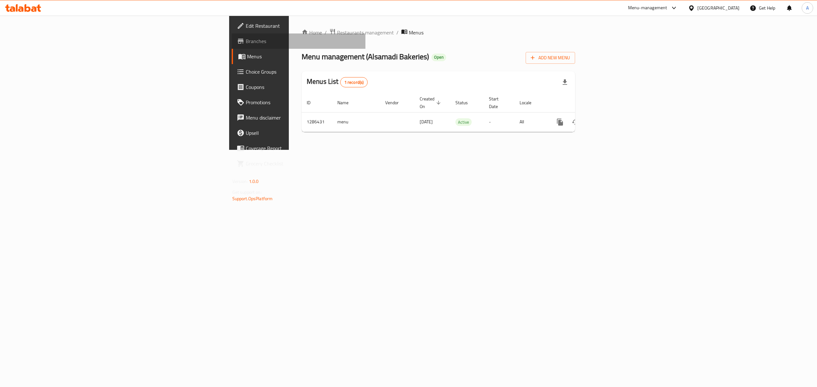
click at [246, 40] on span "Branches" at bounding box center [303, 41] width 115 height 8
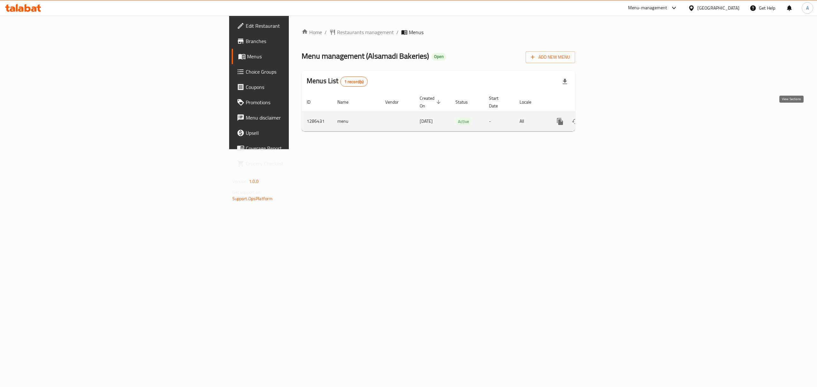
click at [609, 119] on icon "enhanced table" at bounding box center [606, 122] width 6 height 6
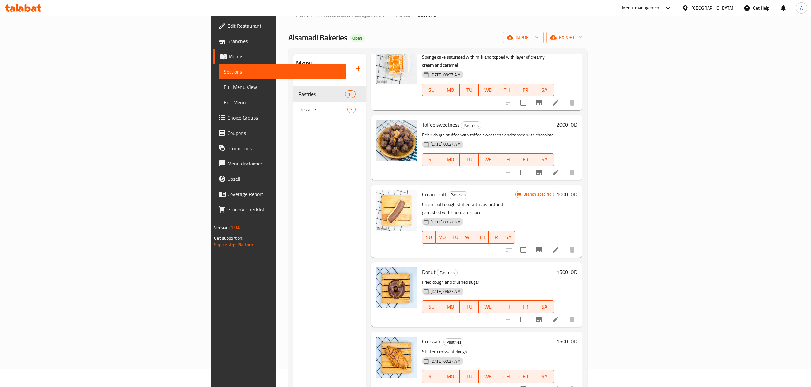
scroll to position [4, 0]
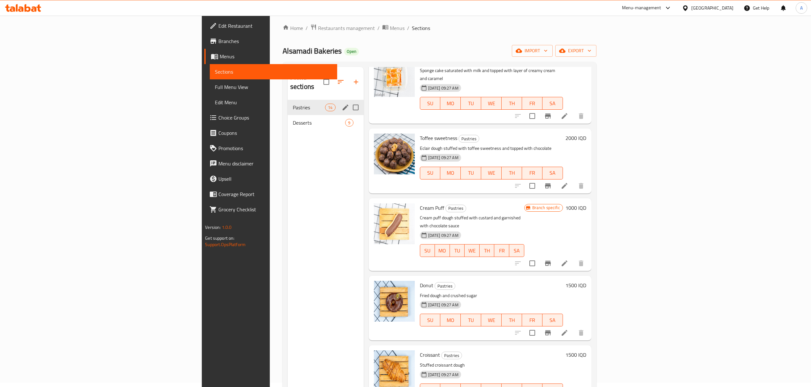
click at [288, 105] on div "Pastries 14" at bounding box center [326, 107] width 76 height 15
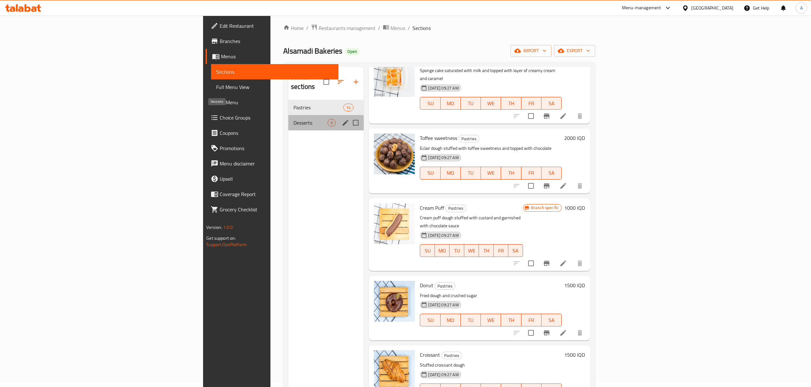
click at [293, 119] on span "Desserts" at bounding box center [310, 123] width 34 height 8
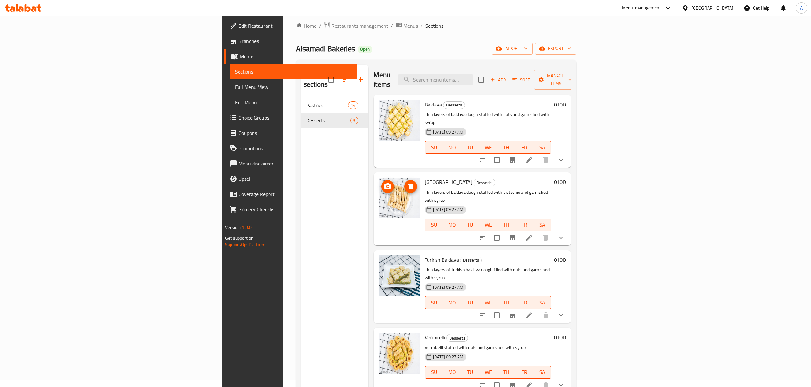
scroll to position [4, 0]
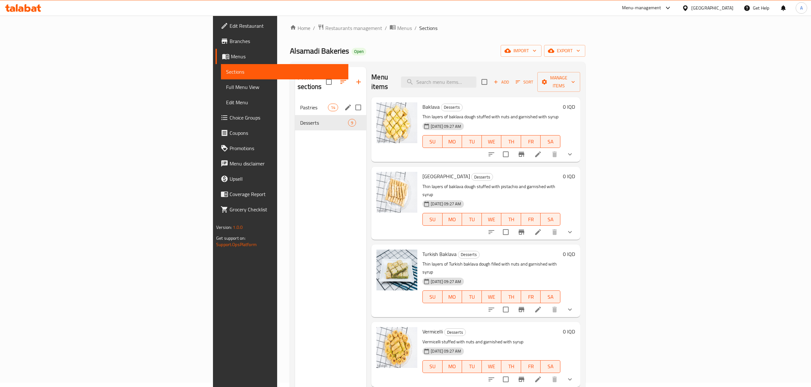
click at [300, 104] on span "Pastries" at bounding box center [314, 108] width 28 height 8
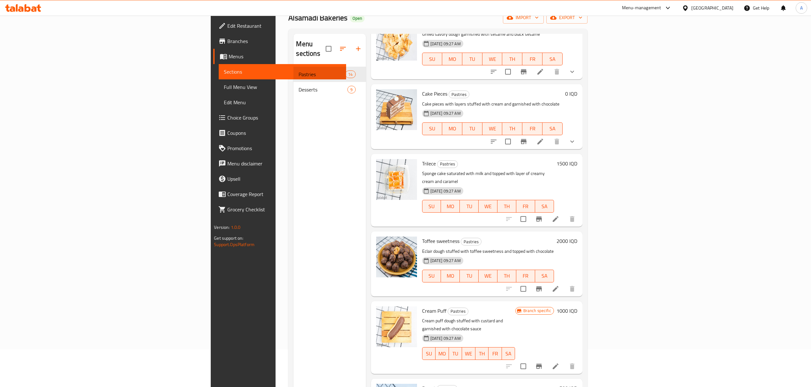
scroll to position [47, 0]
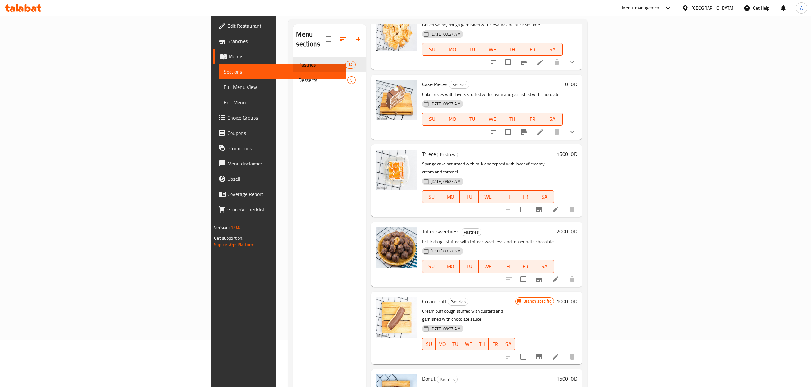
click at [293, 81] on div "Menu sections Pastries 14 Desserts 9" at bounding box center [329, 217] width 72 height 387
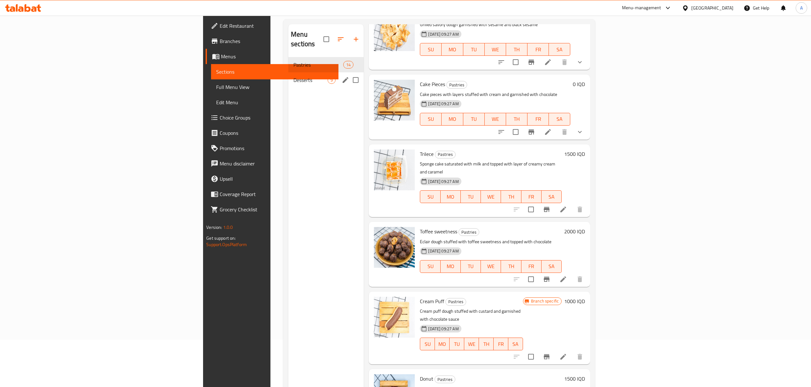
click at [293, 76] on span "Desserts" at bounding box center [310, 80] width 34 height 8
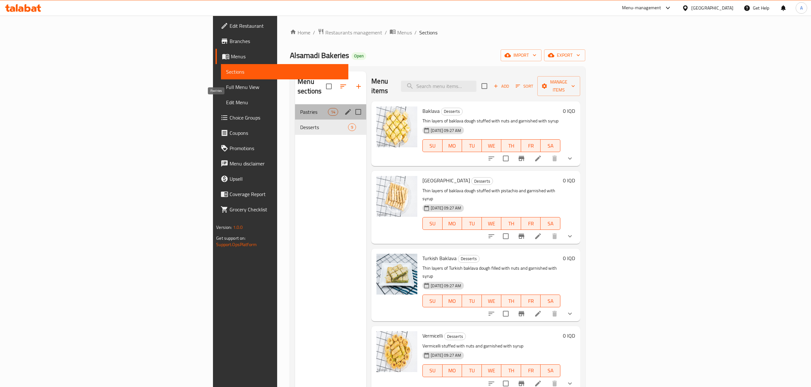
click at [300, 108] on span "Pastries" at bounding box center [314, 112] width 28 height 8
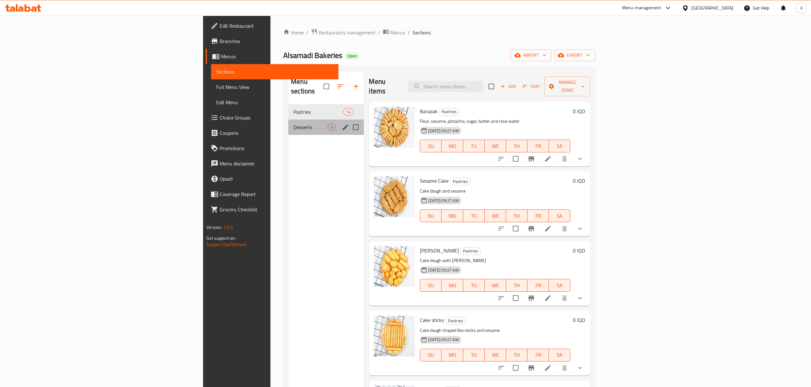
click at [288, 120] on div "Desserts 9" at bounding box center [325, 127] width 75 height 15
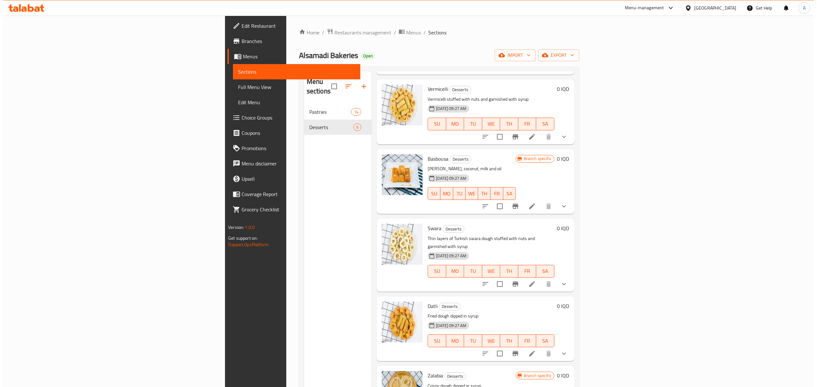
scroll to position [256, 0]
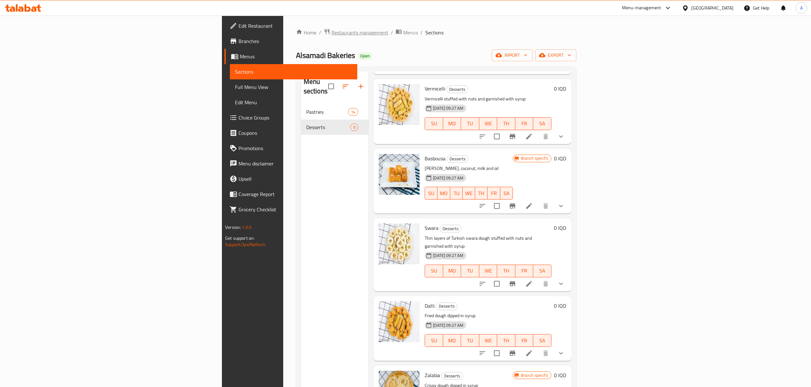
click at [331, 34] on span "Restaurants management" at bounding box center [359, 33] width 57 height 8
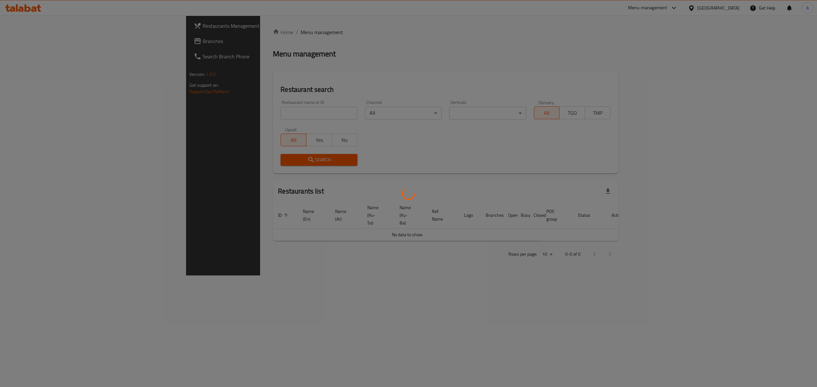
click at [207, 115] on div at bounding box center [408, 193] width 817 height 387
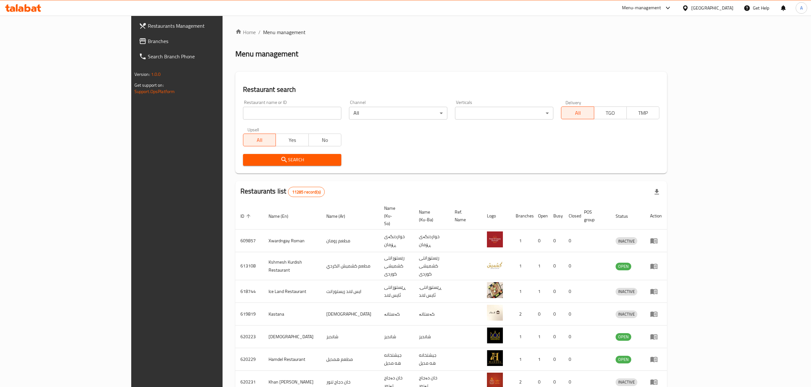
click at [243, 115] on input "search" at bounding box center [292, 113] width 98 height 13
click button "Search" at bounding box center [292, 160] width 98 height 12
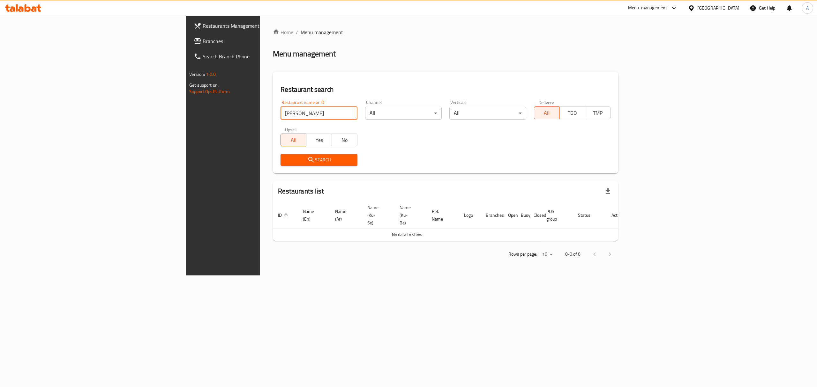
click at [280, 116] on input "mr rizo" at bounding box center [318, 113] width 77 height 13
type input "mister rizo"
click button "Search" at bounding box center [318, 160] width 77 height 12
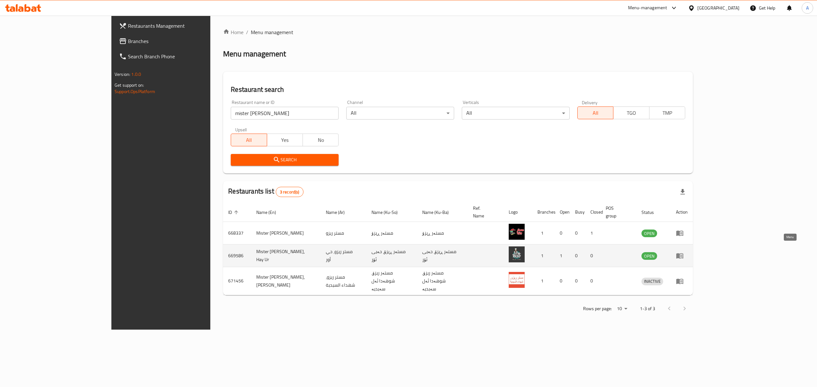
click at [688, 252] on link "enhanced table" at bounding box center [682, 256] width 12 height 8
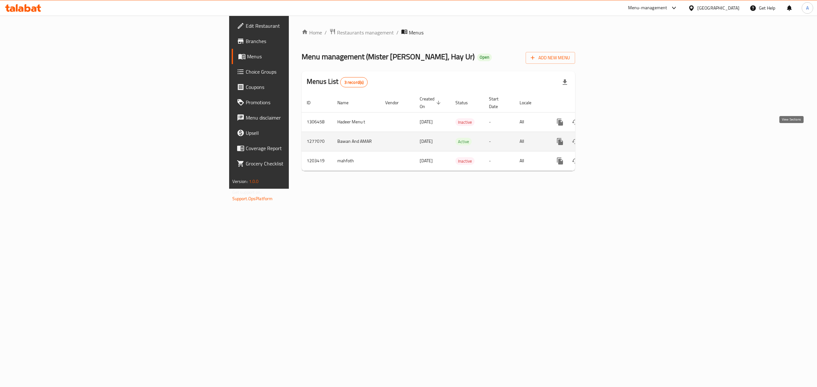
click at [610, 138] on icon "enhanced table" at bounding box center [606, 142] width 8 height 8
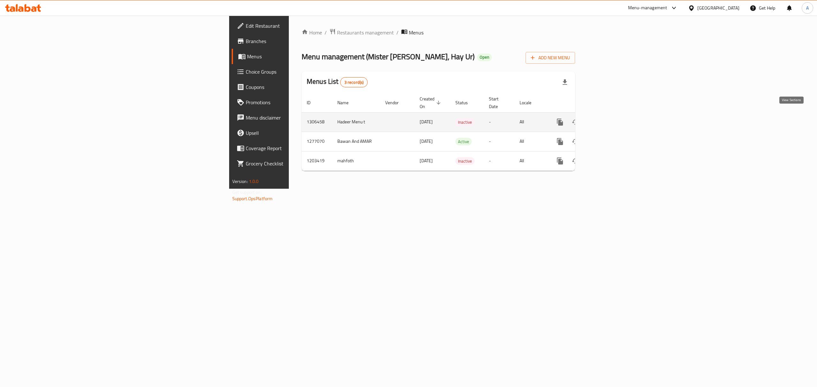
click at [610, 118] on icon "enhanced table" at bounding box center [606, 122] width 8 height 8
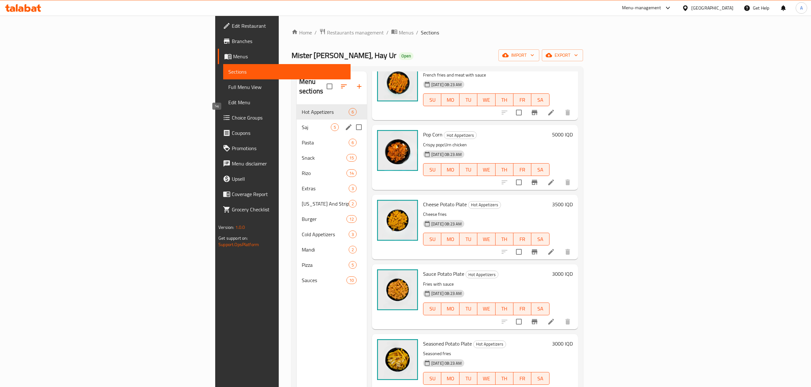
click at [302, 123] on span "Saj" at bounding box center [316, 127] width 29 height 8
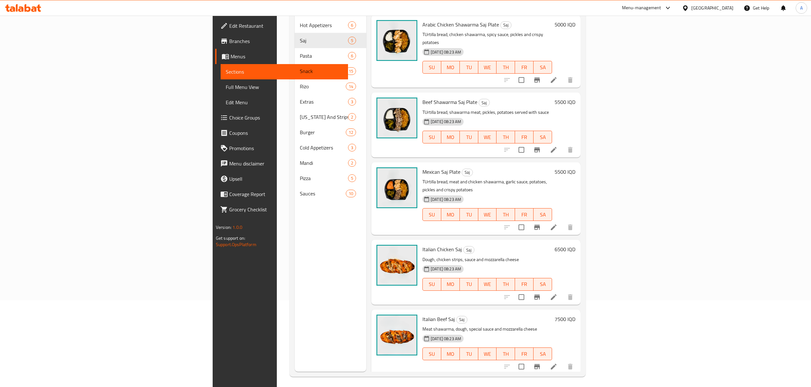
scroll to position [90, 0]
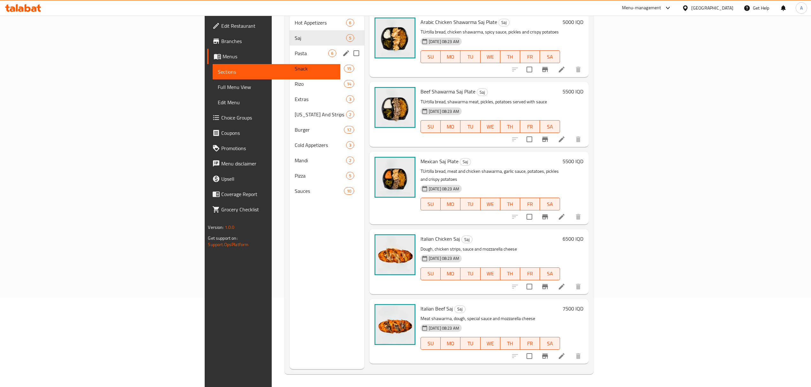
click at [295, 49] on span "Pasta" at bounding box center [312, 53] width 34 height 8
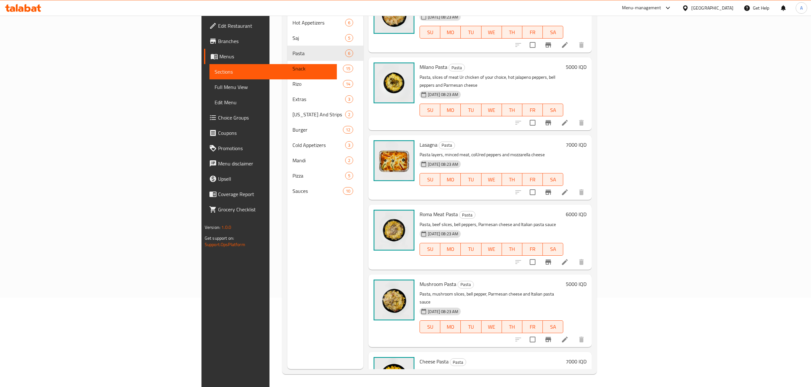
scroll to position [46, 0]
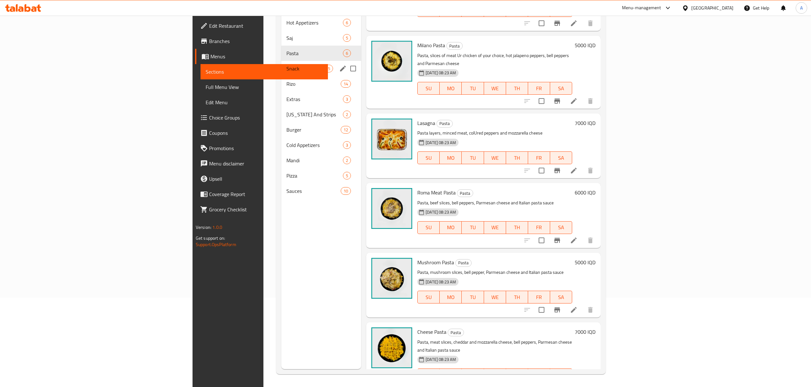
click at [281, 64] on div "Snack 15" at bounding box center [321, 68] width 80 height 15
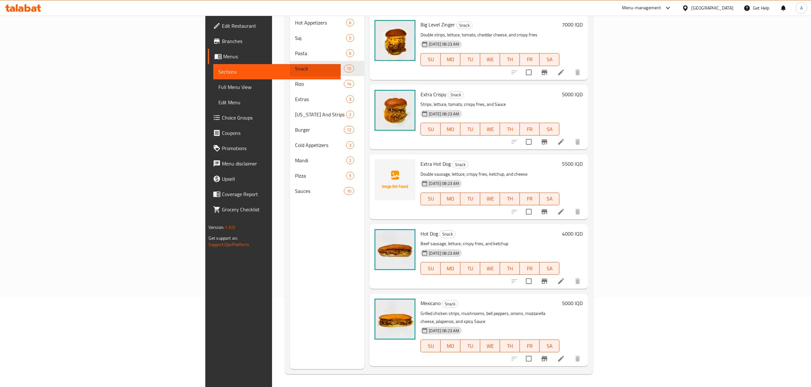
scroll to position [472, 0]
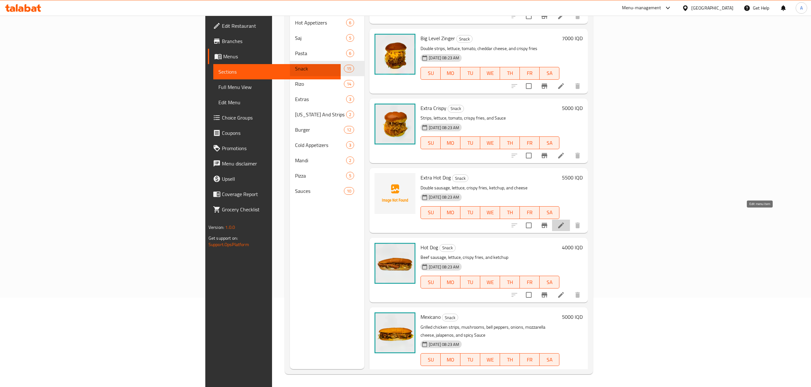
click at [565, 222] on icon at bounding box center [561, 226] width 8 height 8
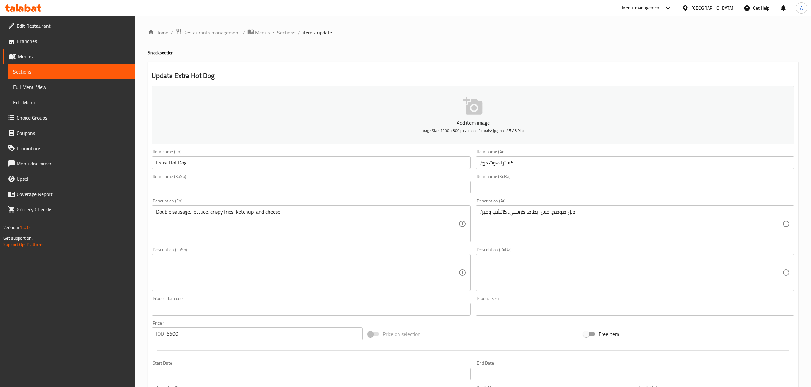
click at [286, 34] on span "Sections" at bounding box center [286, 33] width 18 height 8
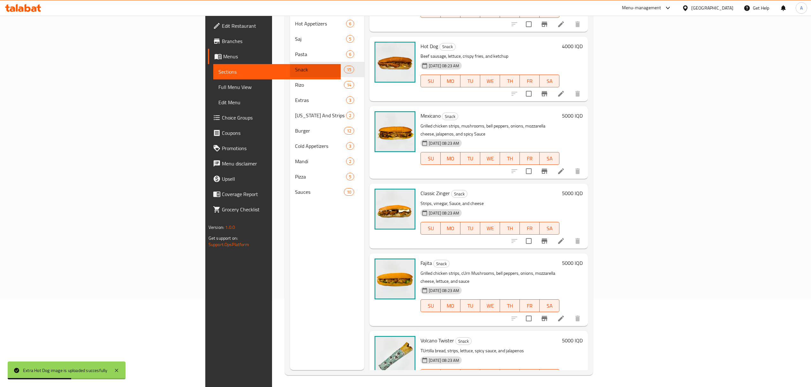
scroll to position [90, 0]
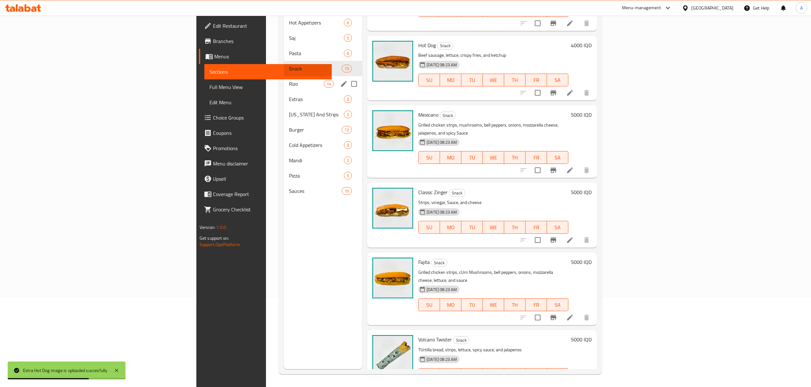
click at [289, 80] on span "Rizo" at bounding box center [306, 84] width 35 height 8
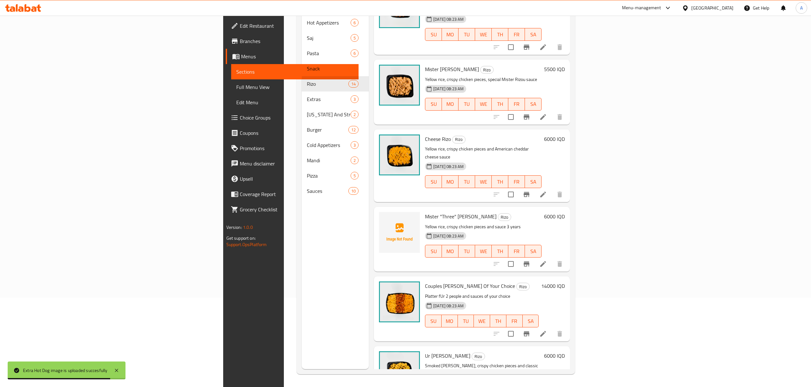
scroll to position [562, 0]
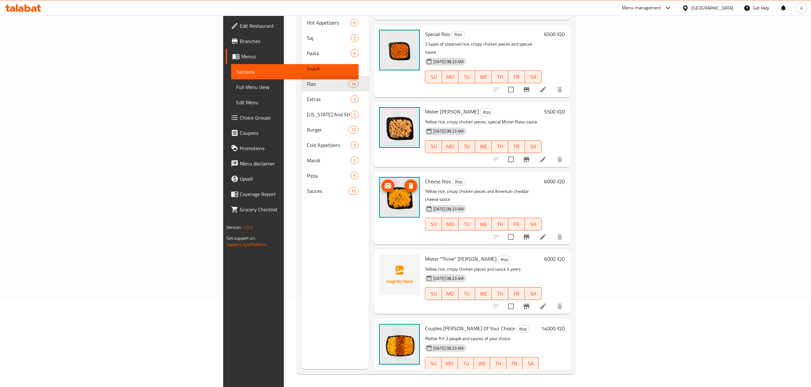
drag, startPoint x: 349, startPoint y: 173, endPoint x: 341, endPoint y: 99, distance: 74.1
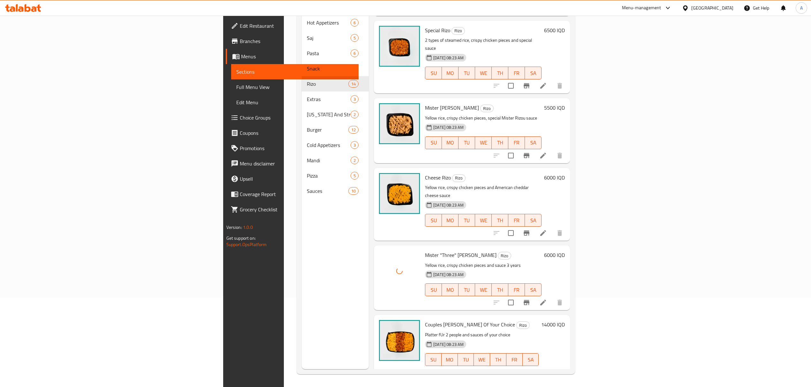
scroll to position [604, 0]
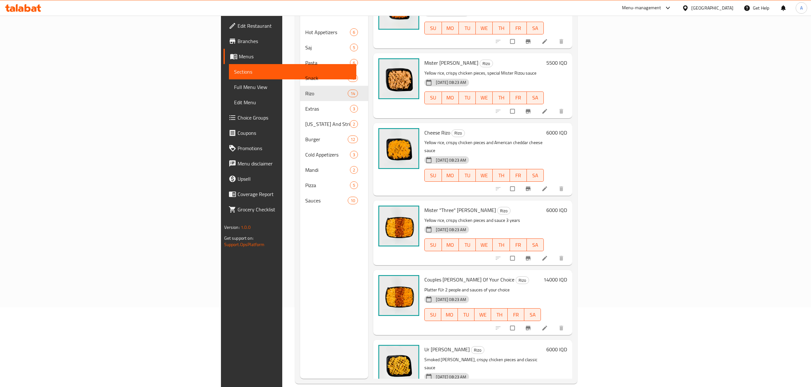
scroll to position [85, 0]
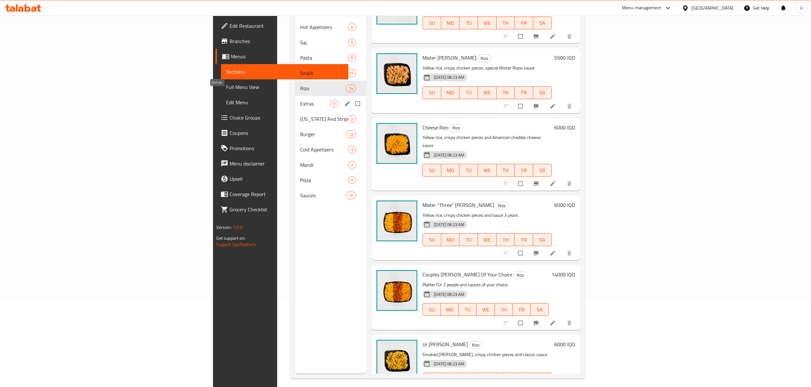
click at [300, 100] on span "Extras" at bounding box center [315, 104] width 30 height 8
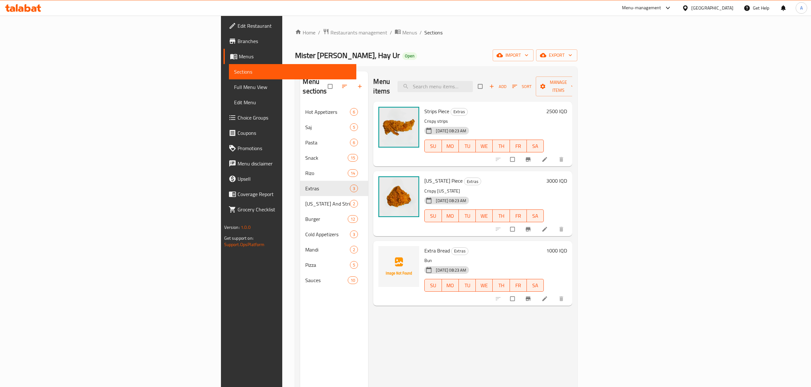
click at [548, 296] on icon at bounding box center [544, 299] width 6 height 6
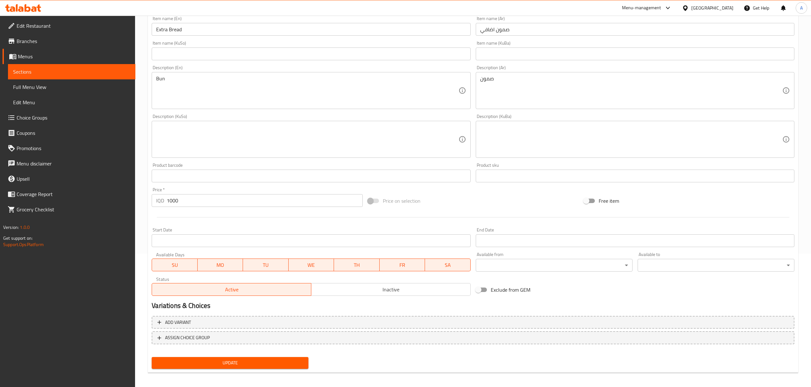
scroll to position [137, 0]
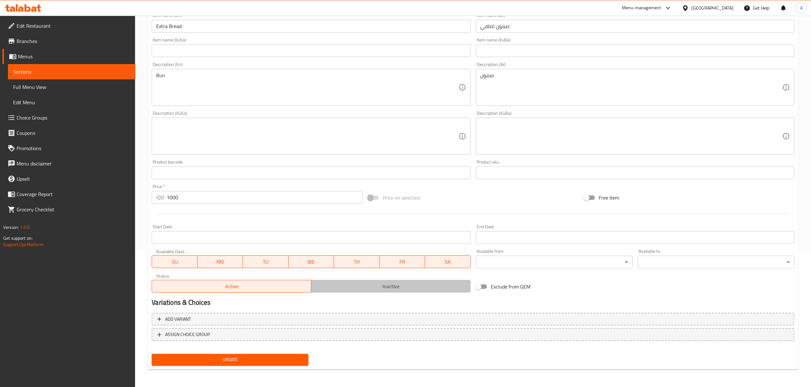
click at [378, 292] on button "Inactive" at bounding box center [391, 286] width 160 height 13
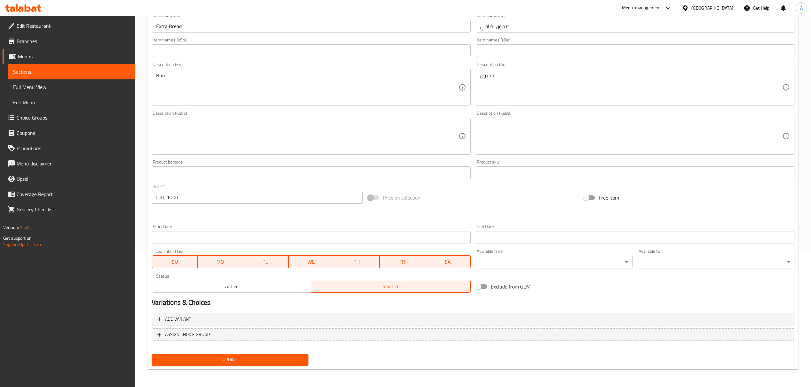
click at [250, 355] on button "Update" at bounding box center [230, 360] width 157 height 12
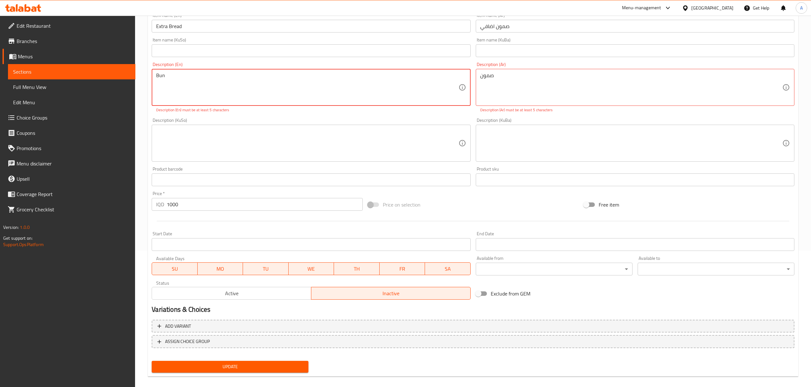
click at [237, 379] on div "Home / Restaurants management / Menus / Sections / item / update Extras section…" at bounding box center [473, 137] width 650 height 490
click at [234, 366] on span "Update" at bounding box center [230, 367] width 146 height 8
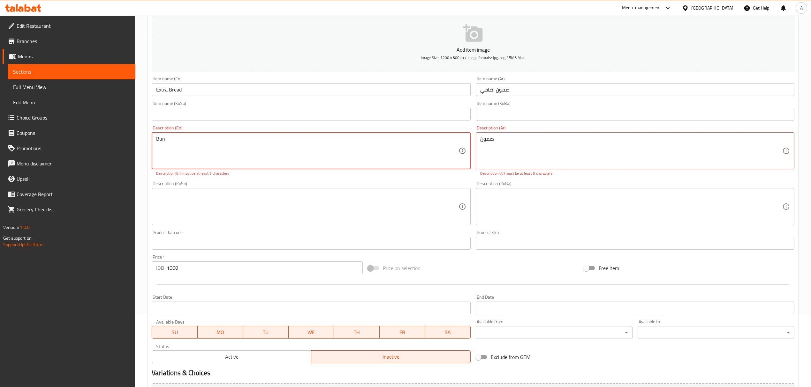
scroll to position [0, 0]
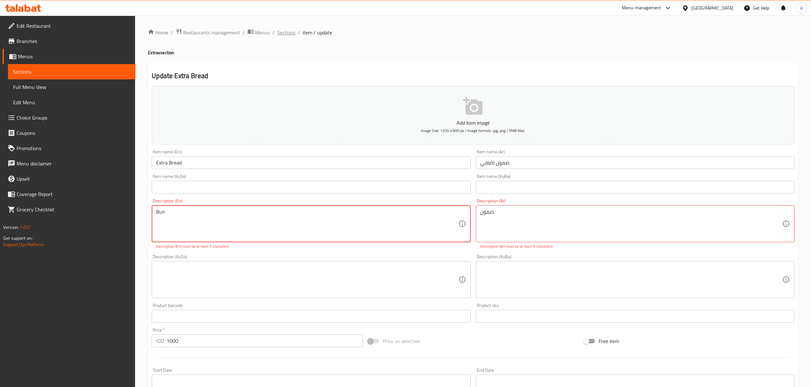
click at [293, 32] on span "Sections" at bounding box center [286, 33] width 18 height 8
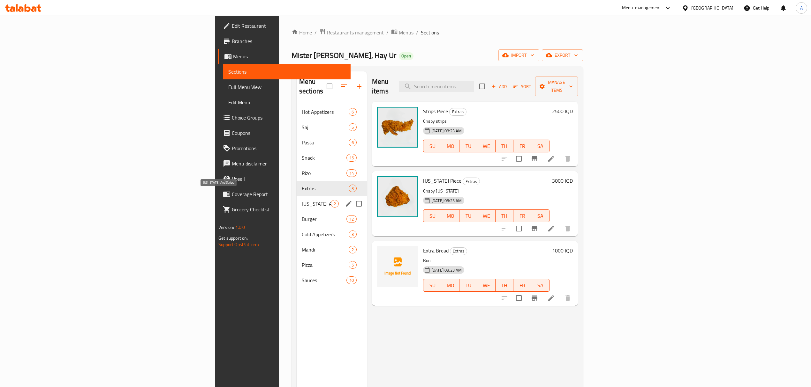
click at [302, 200] on span "[US_STATE] And Strips" at bounding box center [316, 204] width 29 height 8
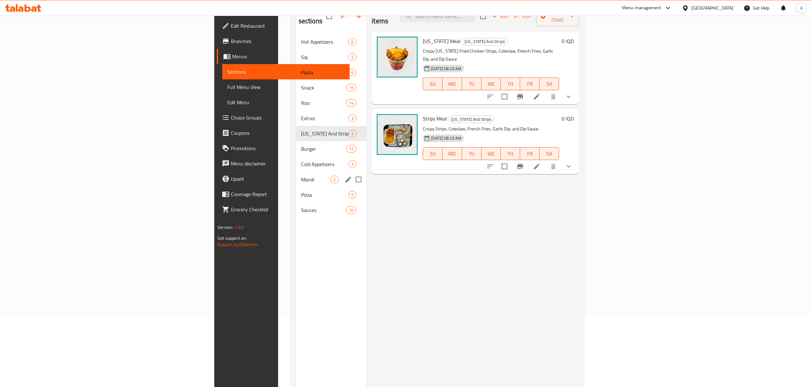
scroll to position [85, 0]
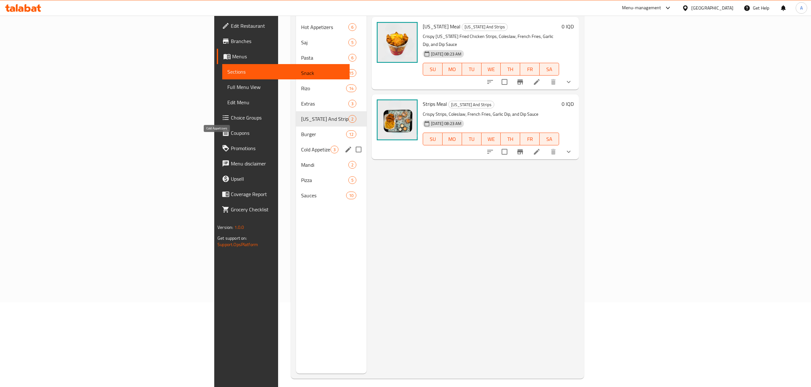
click at [296, 142] on div "Cold Appetizers 3" at bounding box center [331, 149] width 71 height 15
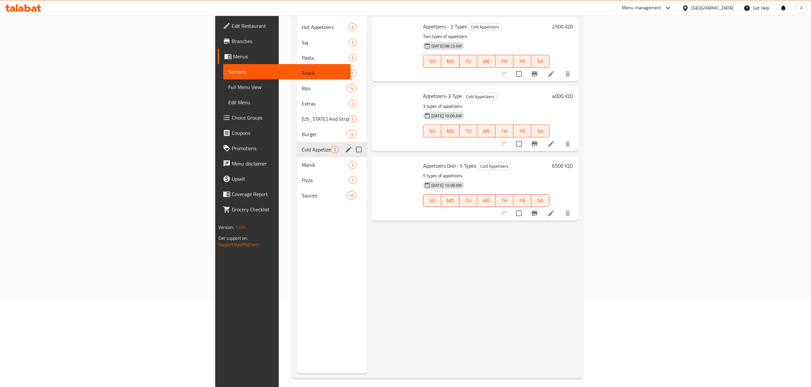
click at [302, 131] on span "Burger" at bounding box center [324, 135] width 45 height 8
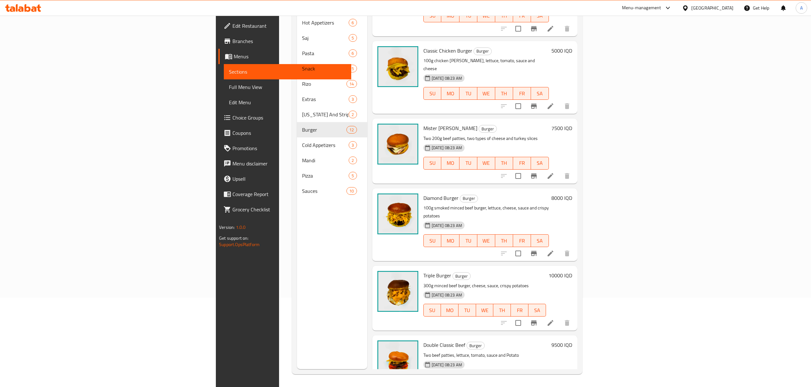
scroll to position [465, 0]
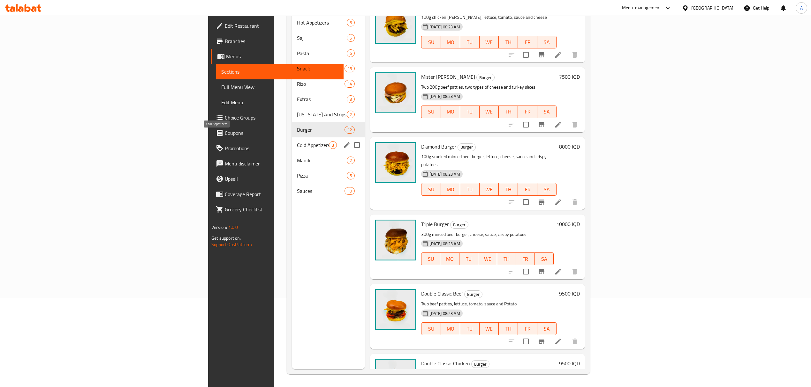
click at [292, 127] on div "Burger 12" at bounding box center [328, 129] width 73 height 15
click at [297, 141] on span "Cold Appetizers" at bounding box center [313, 145] width 32 height 8
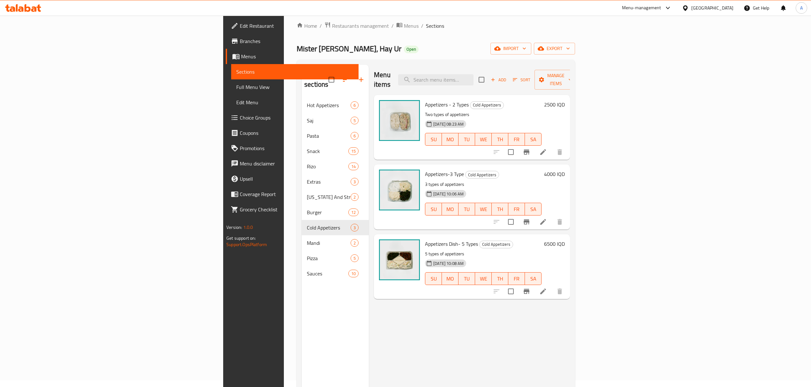
scroll to position [4, 0]
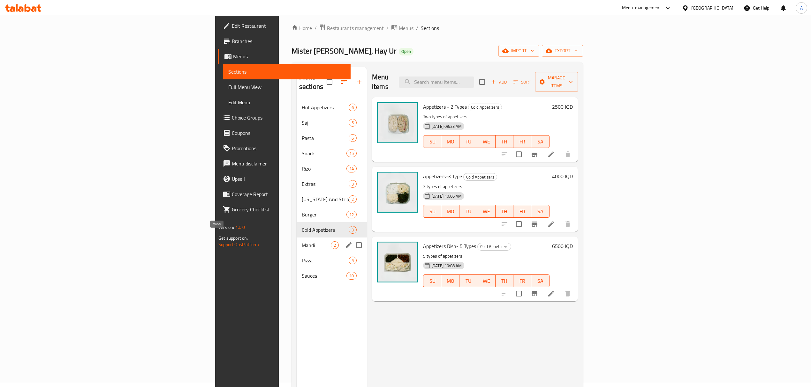
click at [302, 242] on span "Mandi" at bounding box center [316, 246] width 29 height 8
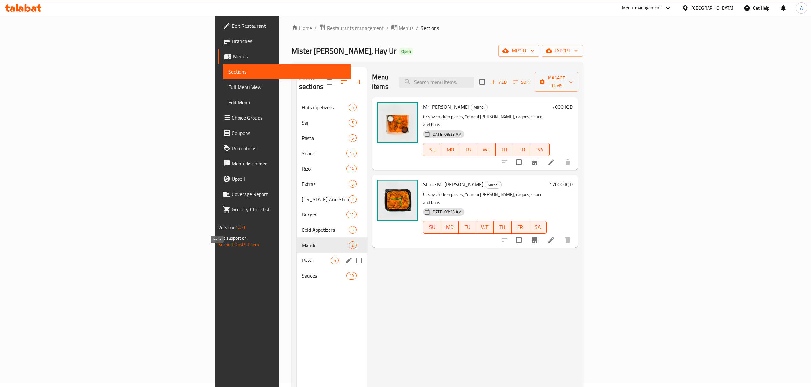
click at [302, 257] on span "Pizza" at bounding box center [316, 261] width 29 height 8
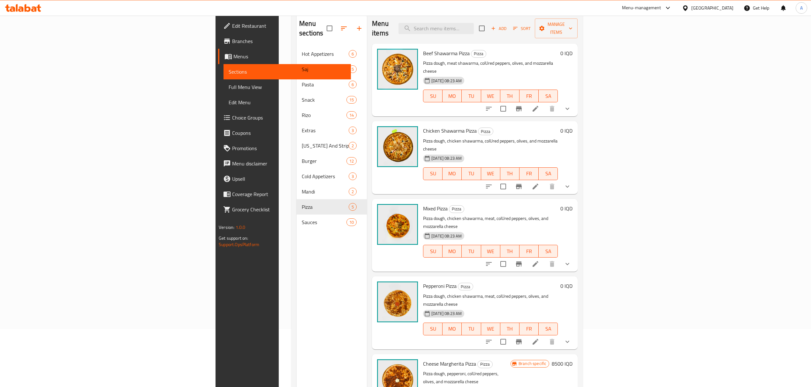
scroll to position [90, 0]
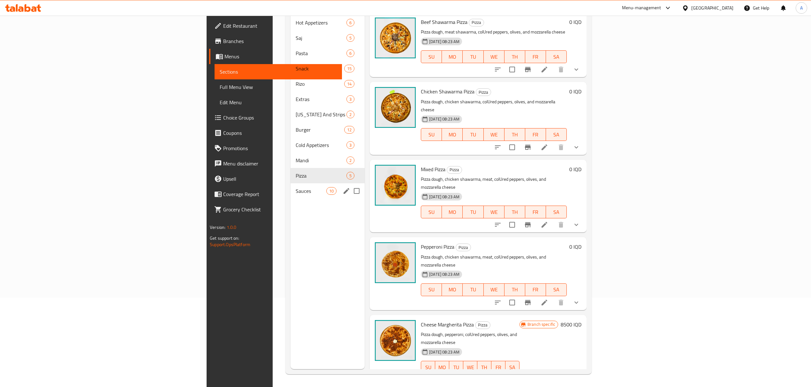
click at [290, 187] on div "Sauces 10" at bounding box center [327, 190] width 74 height 15
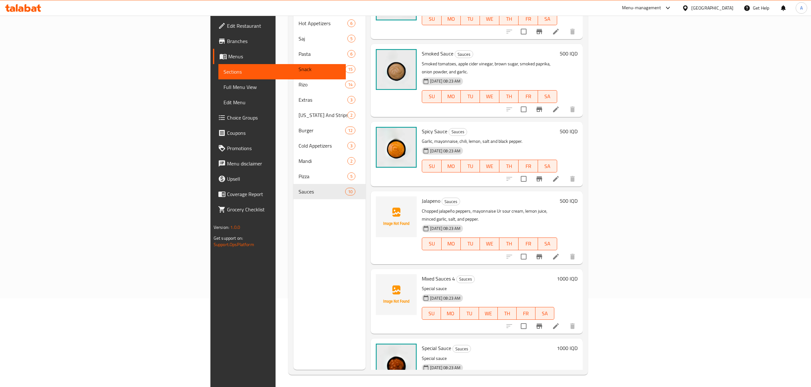
scroll to position [90, 0]
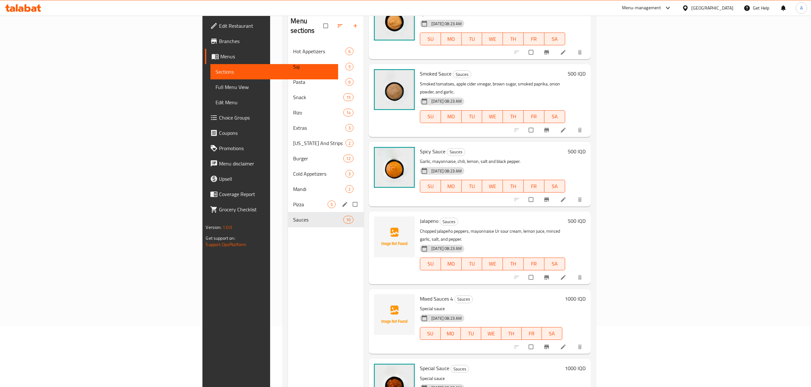
scroll to position [47, 0]
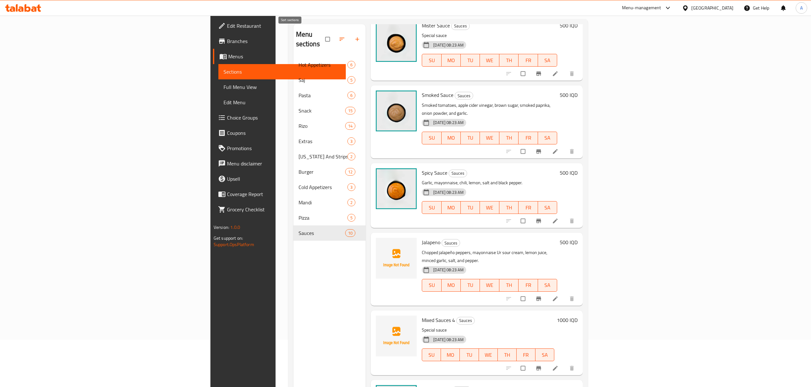
click at [335, 34] on button "button" at bounding box center [342, 39] width 15 height 14
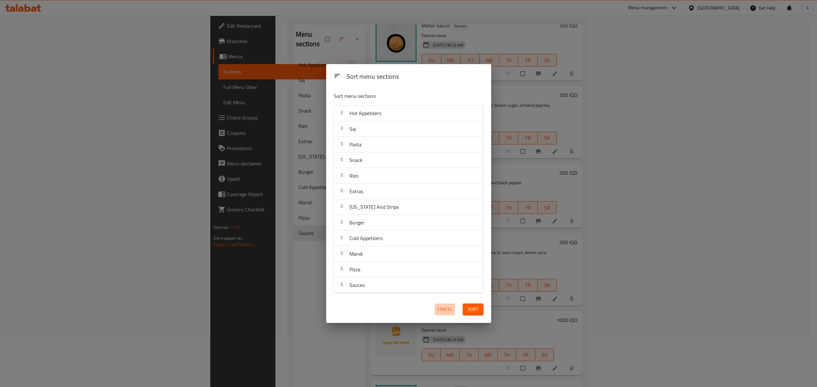
click at [439, 314] on span "Cancel" at bounding box center [444, 310] width 15 height 8
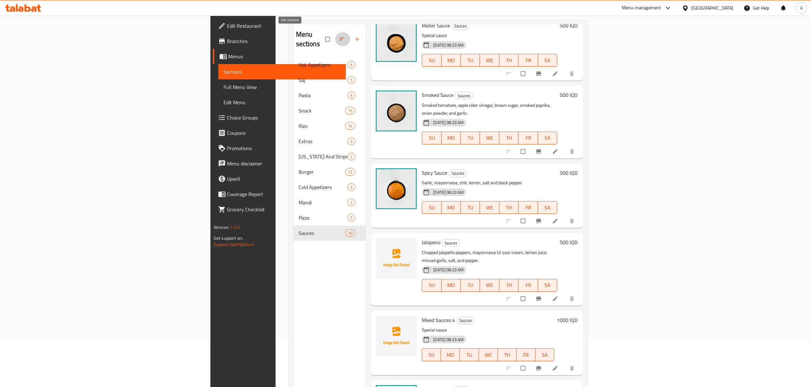
click at [339, 36] on icon "button" at bounding box center [342, 39] width 6 height 6
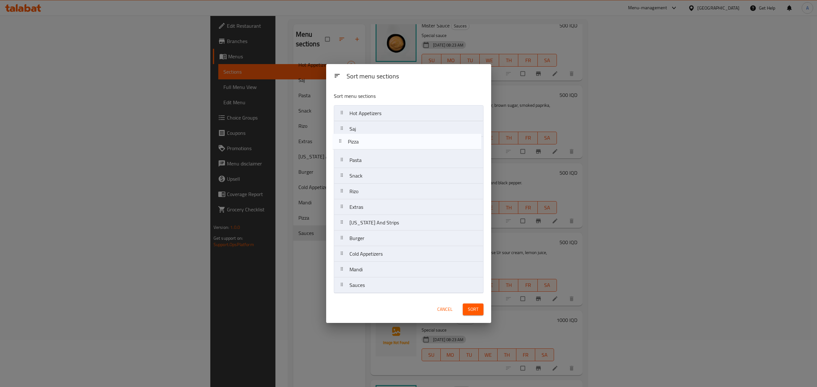
drag, startPoint x: 379, startPoint y: 273, endPoint x: 378, endPoint y: 141, distance: 131.5
click at [378, 141] on nav "Hot Appetizers Saj Pasta Snack Rizo Extras Kentucky And Strips Burger Cold Appe…" at bounding box center [409, 199] width 150 height 188
drag, startPoint x: 373, startPoint y: 244, endPoint x: 379, endPoint y: 144, distance: 99.8
click at [379, 144] on nav "Hot Appetizers Saj Pizza Pasta Snack Rizo Extras Kentucky And Strips Burger Col…" at bounding box center [409, 199] width 150 height 188
drag, startPoint x: 405, startPoint y: 246, endPoint x: 402, endPoint y: 183, distance: 62.9
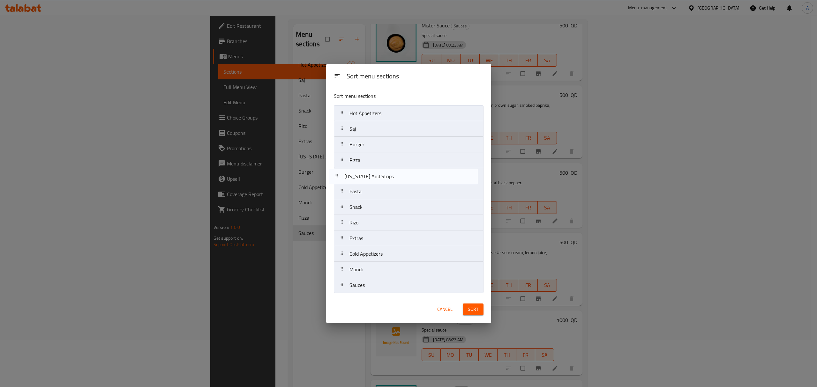
click at [402, 183] on nav "Hot Appetizers Saj Burger Pizza Pasta Snack Rizo Extras Kentucky And Strips Col…" at bounding box center [409, 199] width 150 height 188
drag, startPoint x: 380, startPoint y: 242, endPoint x: 379, endPoint y: 278, distance: 36.7
click at [379, 278] on nav "Hot Appetizers Saj Burger Pizza Kentucky And Strips Pasta Snack Rizo Extras Col…" at bounding box center [409, 199] width 150 height 188
drag, startPoint x: 369, startPoint y: 272, endPoint x: 376, endPoint y: 219, distance: 54.0
click at [376, 219] on nav "Hot Appetizers Saj Burger Pizza Kentucky And Strips Pasta Snack Rizo Cold Appet…" at bounding box center [409, 199] width 150 height 188
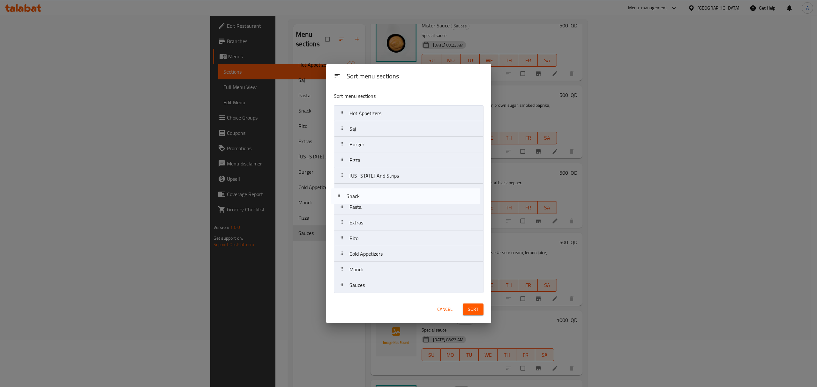
drag, startPoint x: 373, startPoint y: 208, endPoint x: 371, endPoint y: 196, distance: 12.6
click at [371, 196] on nav "Hot Appetizers Saj Burger Pizza Kentucky And Strips Pasta Snack Extras Rizo Col…" at bounding box center [409, 199] width 150 height 188
drag, startPoint x: 377, startPoint y: 256, endPoint x: 393, endPoint y: 114, distance: 143.1
click at [393, 114] on nav "Hot Appetizers Saj Burger Pizza Kentucky And Strips Snack Pasta Extras Rizo Col…" at bounding box center [409, 199] width 150 height 188
drag, startPoint x: 365, startPoint y: 273, endPoint x: 368, endPoint y: 230, distance: 43.5
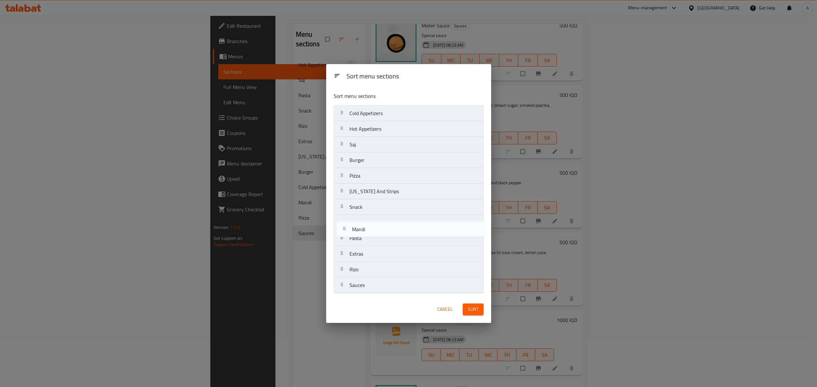
click at [368, 230] on nav "Cold Appetizers Hot Appetizers Saj Burger Pizza Kentucky And Strips Snack Pasta…" at bounding box center [409, 199] width 150 height 188
drag, startPoint x: 363, startPoint y: 273, endPoint x: 365, endPoint y: 256, distance: 17.5
click at [364, 257] on nav "Cold Appetizers Hot Appetizers Saj Burger Pizza Kentucky And Strips Snack Mandi…" at bounding box center [409, 199] width 150 height 188
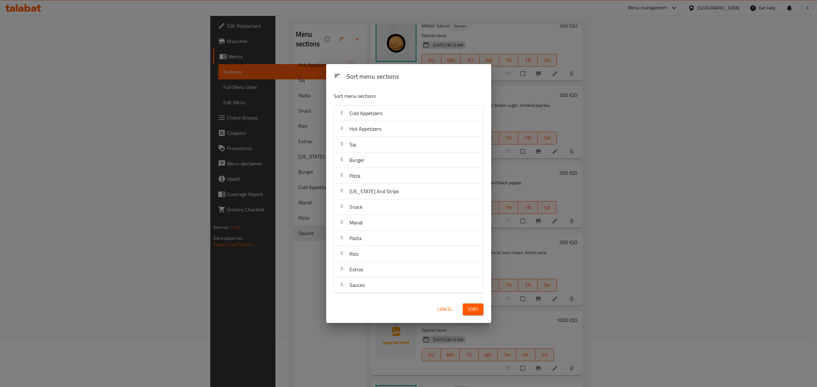
click at [466, 310] on button "Sort" at bounding box center [473, 310] width 21 height 12
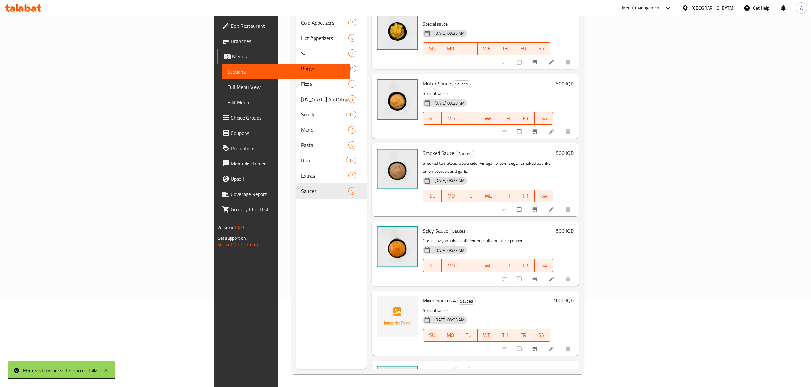
scroll to position [256, 0]
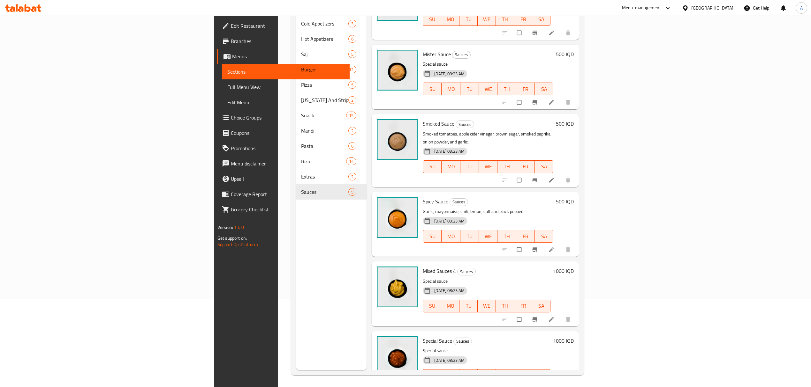
scroll to position [90, 0]
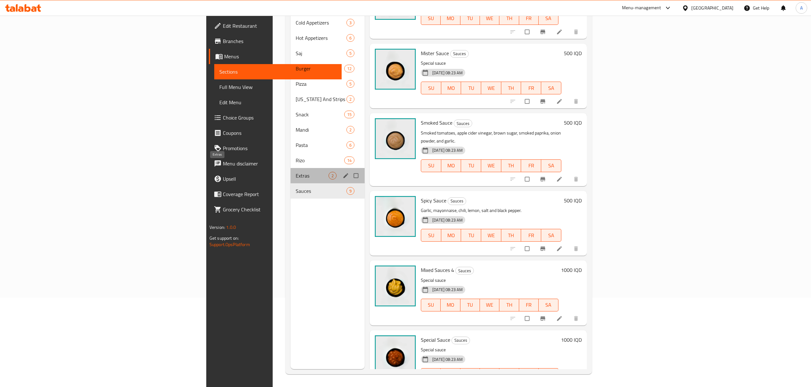
click at [295, 172] on span "Extras" at bounding box center [311, 176] width 33 height 8
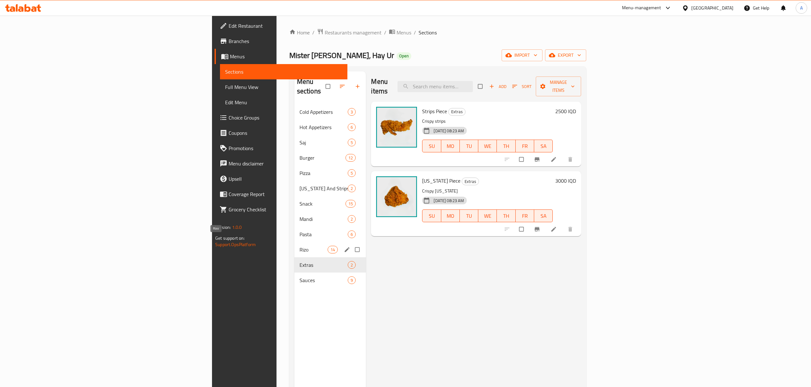
click at [299, 246] on span "Rizo" at bounding box center [313, 250] width 28 height 8
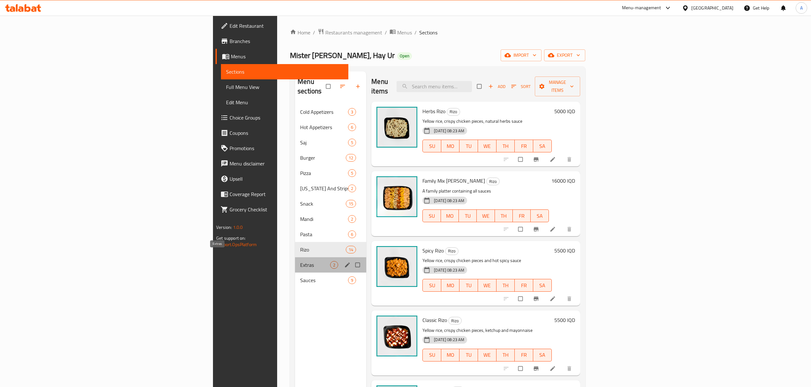
click at [300, 261] on span "Extras" at bounding box center [315, 265] width 30 height 8
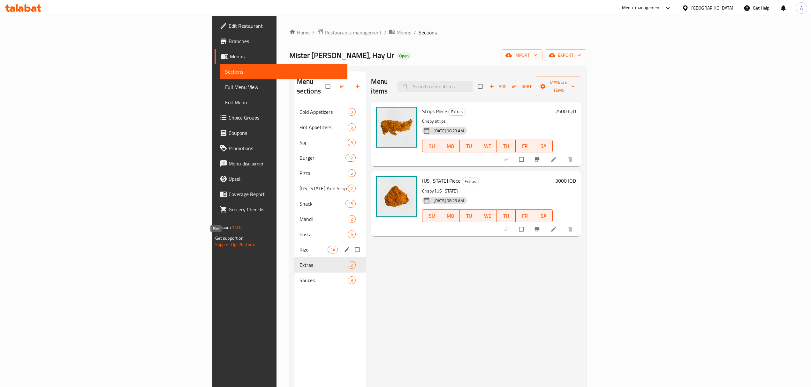
click at [299, 246] on span "Rizo" at bounding box center [313, 250] width 28 height 8
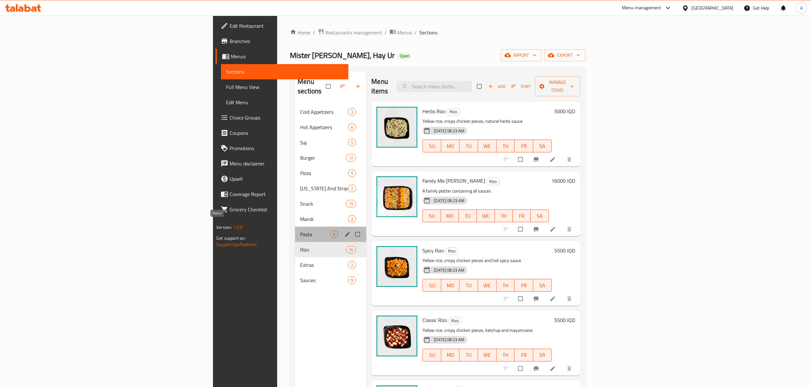
click at [300, 231] on span "Pasta" at bounding box center [315, 235] width 30 height 8
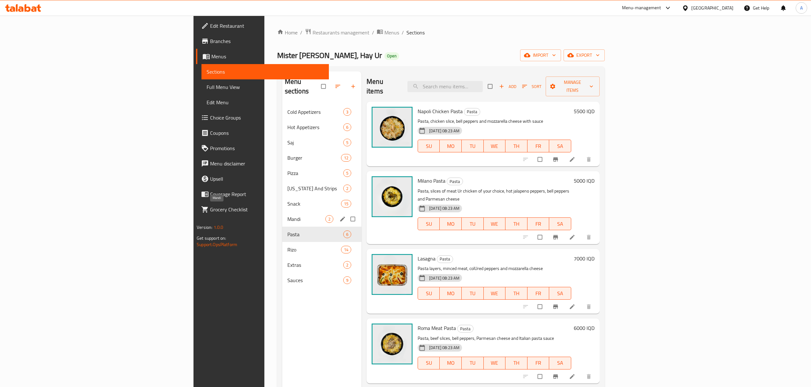
click at [287, 215] on span "Mandi" at bounding box center [306, 219] width 38 height 8
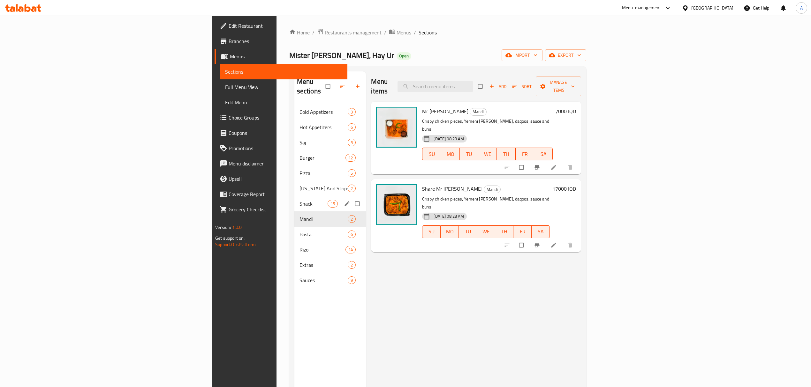
click at [294, 196] on div "Snack 15" at bounding box center [330, 203] width 72 height 15
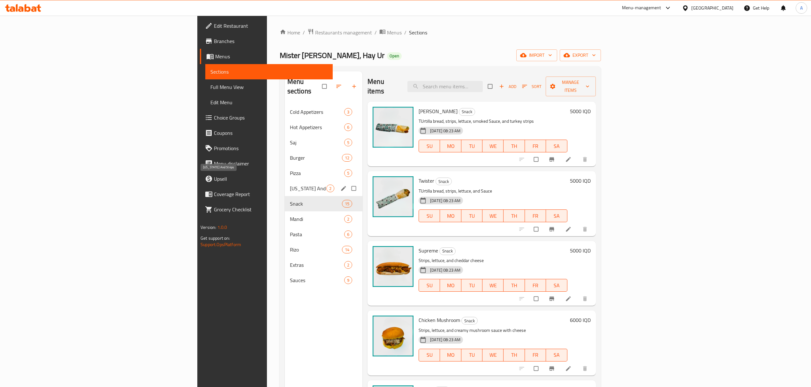
click at [290, 185] on span "[US_STATE] And Strips" at bounding box center [308, 189] width 36 height 8
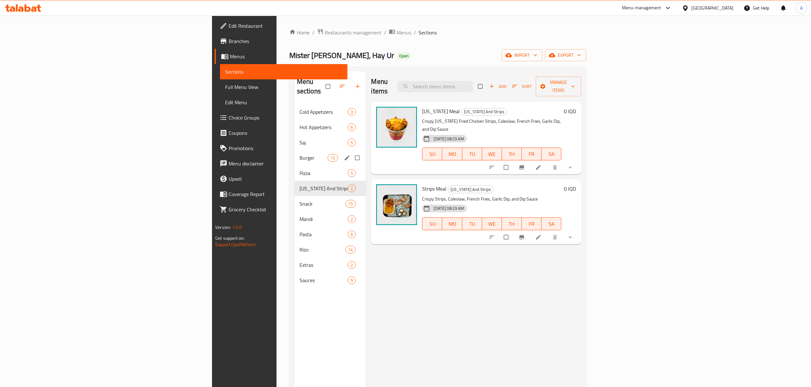
click at [294, 153] on div "Burger 12" at bounding box center [330, 157] width 72 height 15
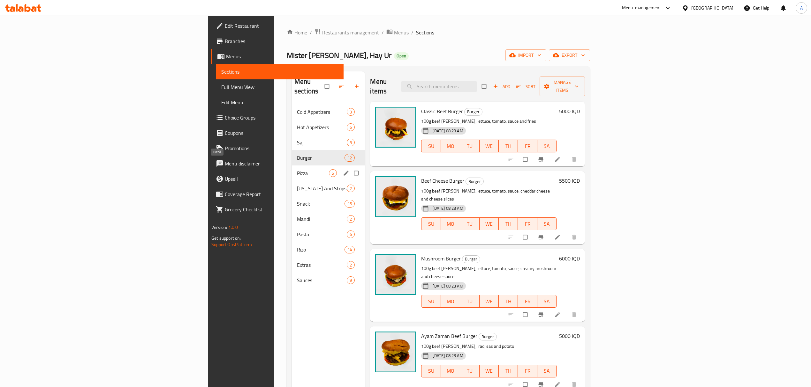
click at [297, 169] on span "Pizza" at bounding box center [313, 173] width 32 height 8
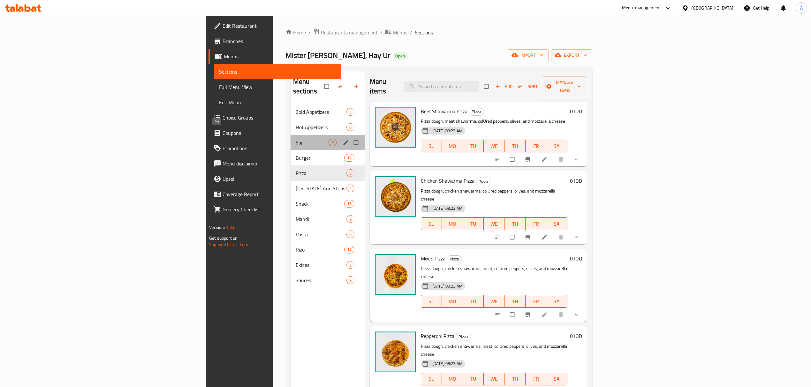
click at [295, 139] on span "Saj" at bounding box center [311, 143] width 33 height 8
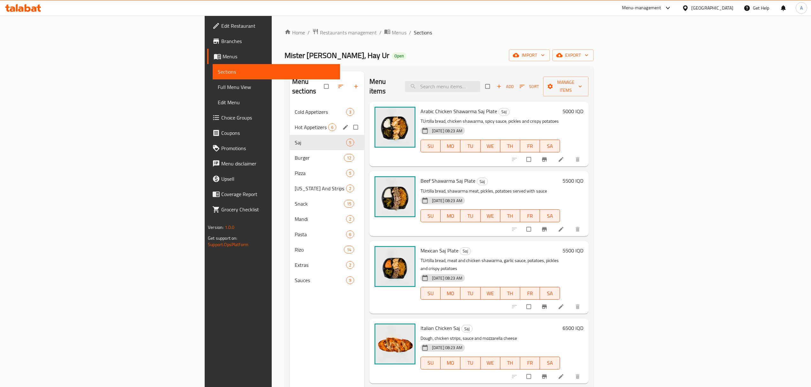
click at [295, 123] on span "Hot Appetizers" at bounding box center [312, 127] width 34 height 8
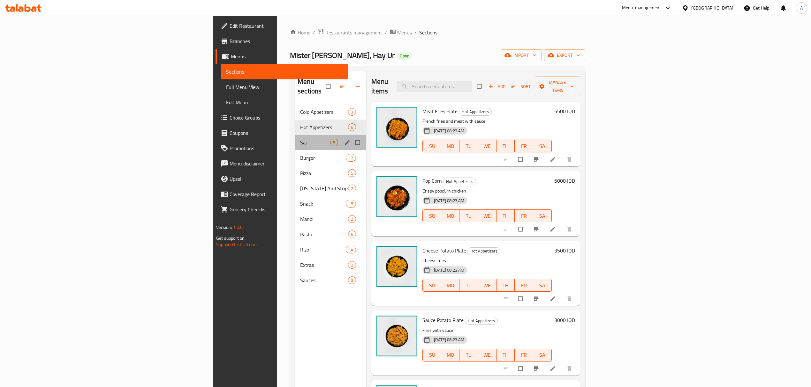
click at [295, 137] on div "Saj 5" at bounding box center [330, 142] width 71 height 15
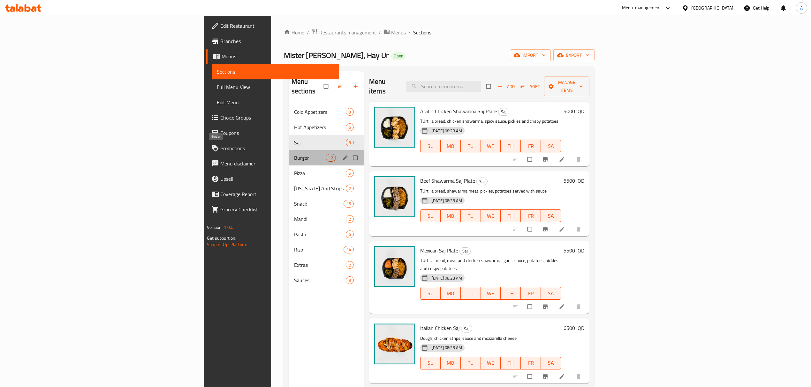
click at [294, 154] on span "Burger" at bounding box center [310, 158] width 32 height 8
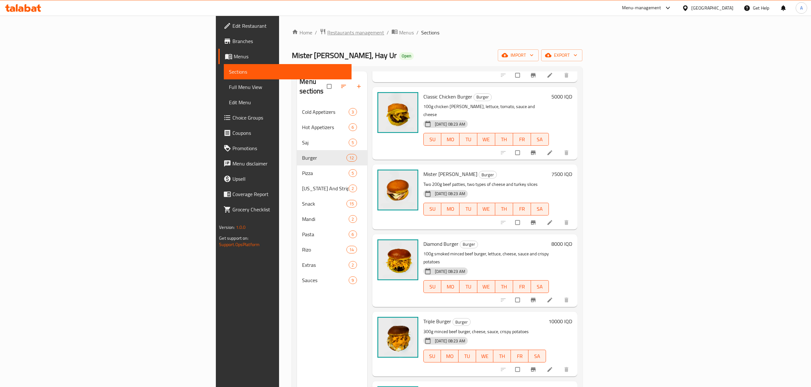
click at [327, 34] on span "Restaurants management" at bounding box center [355, 33] width 57 height 8
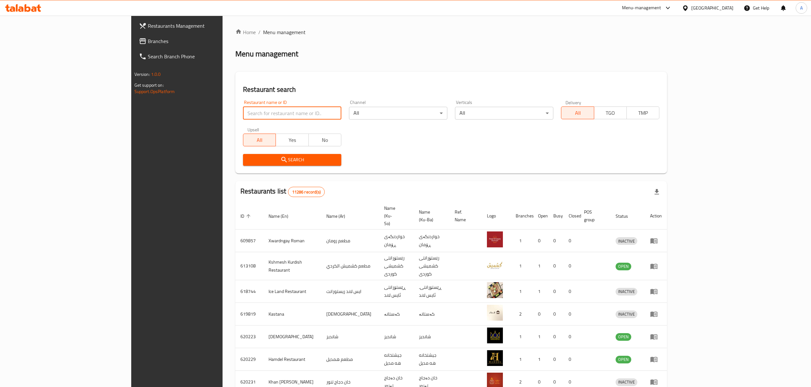
click at [243, 114] on input "search" at bounding box center [292, 113] width 98 height 13
paste input "Anbar [GEOGRAPHIC_DATA], Al [PERSON_NAME]"
type input "Anbar [GEOGRAPHIC_DATA], Al [PERSON_NAME]"
click at [248, 160] on span "Search" at bounding box center [292, 160] width 88 height 8
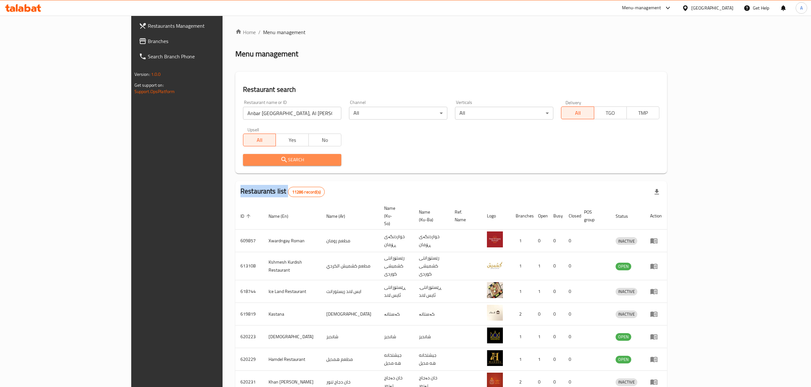
click at [246, 160] on div at bounding box center [405, 193] width 811 height 387
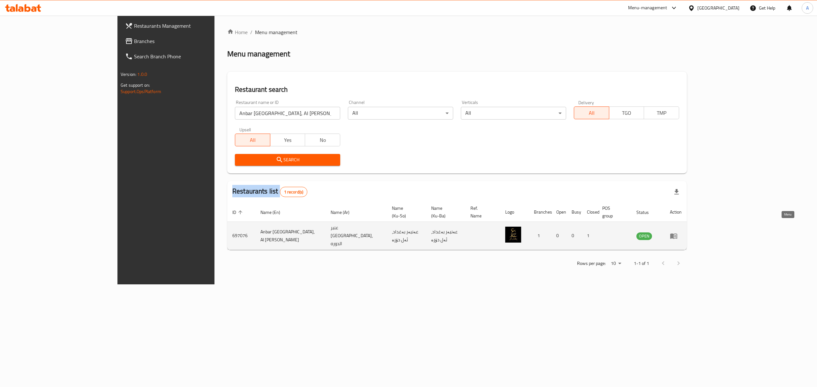
click at [677, 232] on icon "enhanced table" at bounding box center [674, 236] width 8 height 8
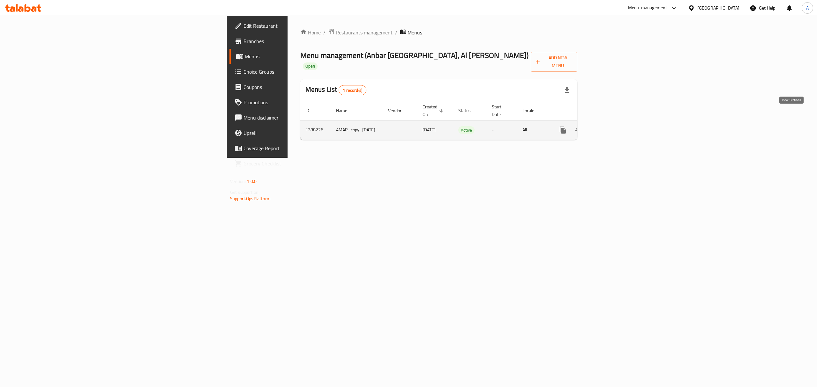
click at [613, 126] on icon "enhanced table" at bounding box center [609, 130] width 8 height 8
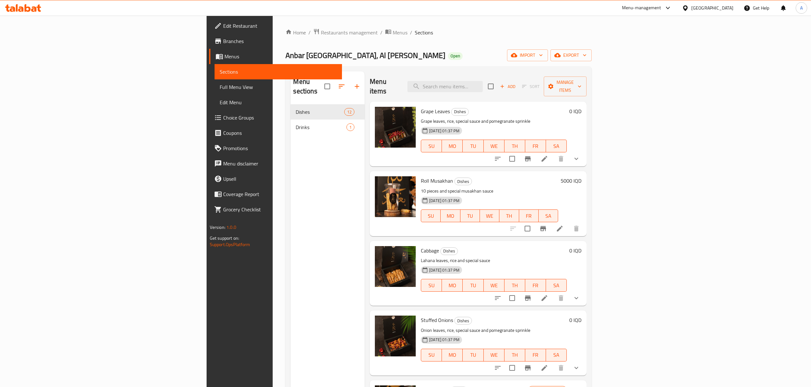
click at [223, 37] on span "Branches" at bounding box center [280, 41] width 114 height 8
